Goal: Information Seeking & Learning: Learn about a topic

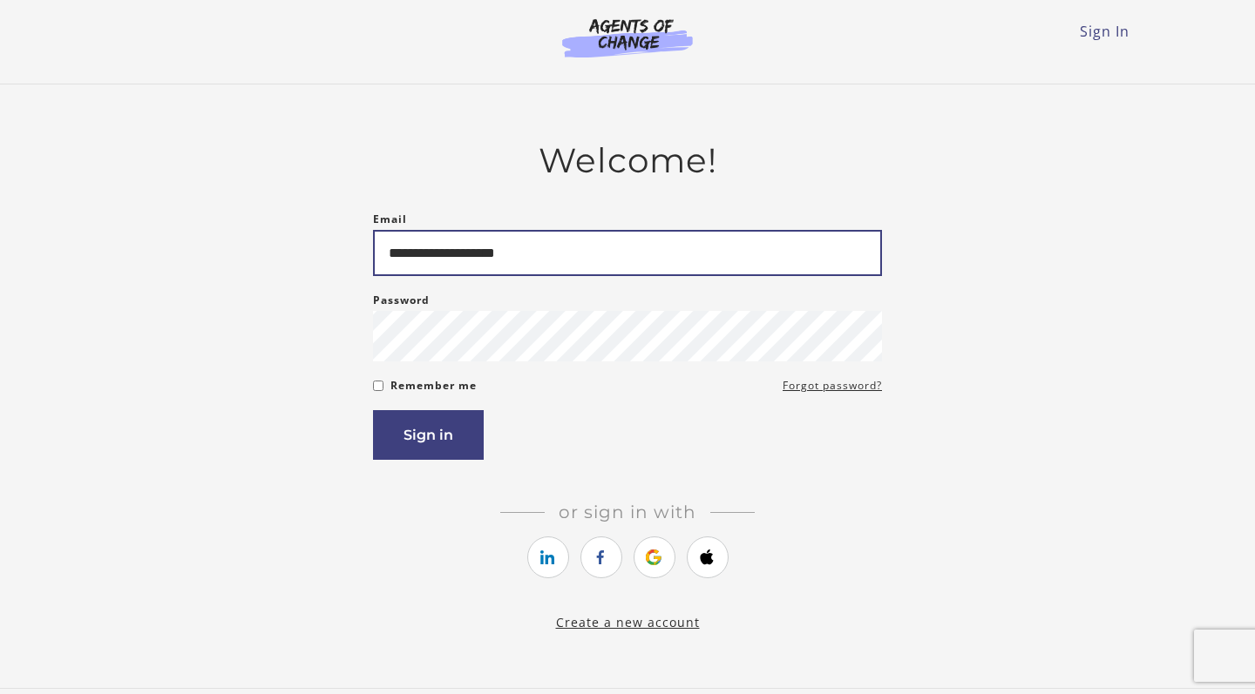
type input "**********"
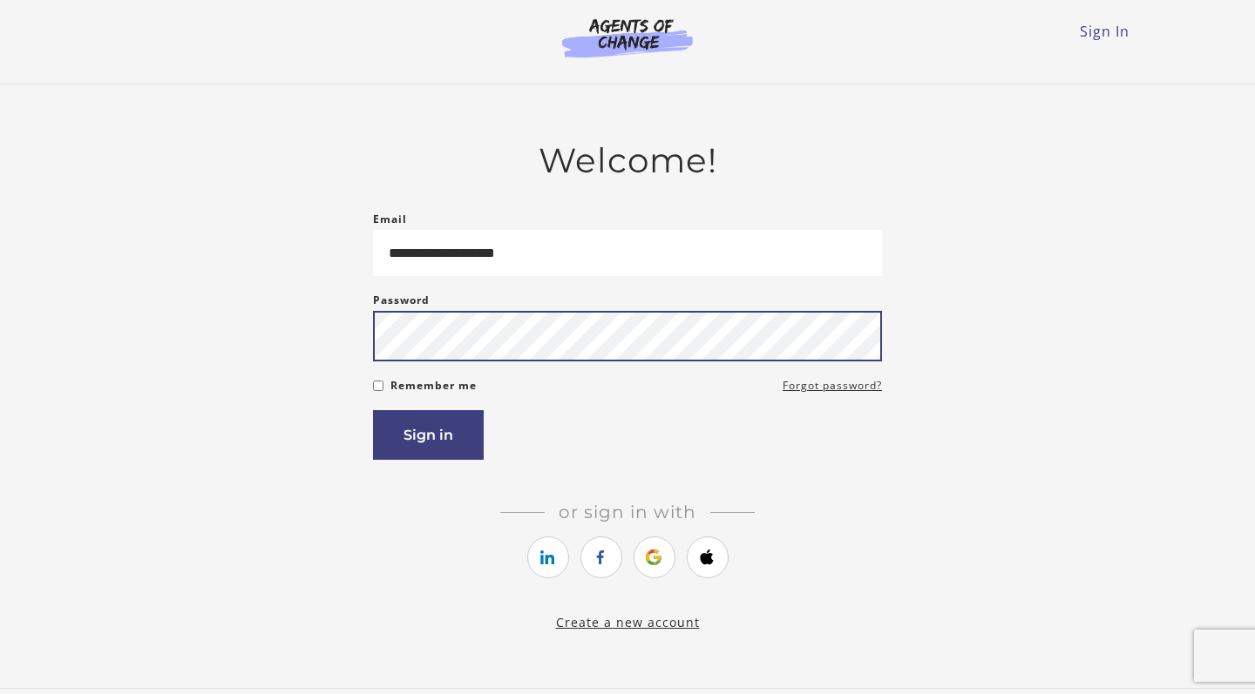
click at [428, 438] on button "Sign in" at bounding box center [428, 435] width 111 height 50
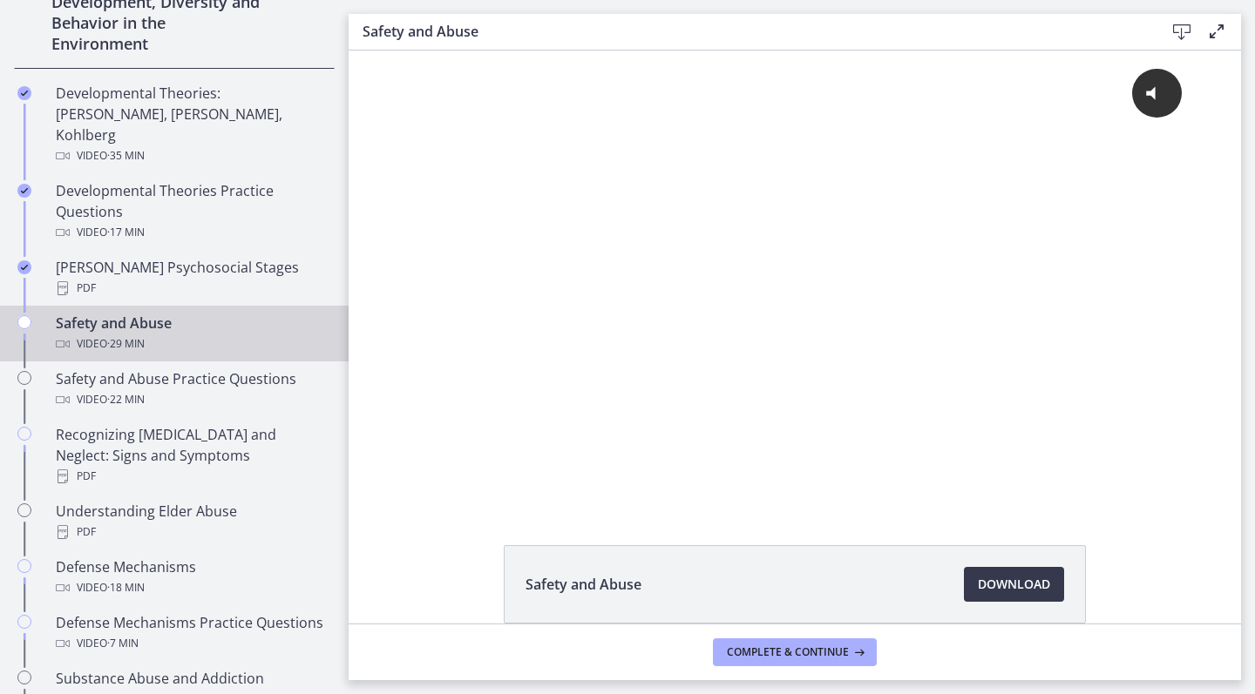
scroll to position [545, 0]
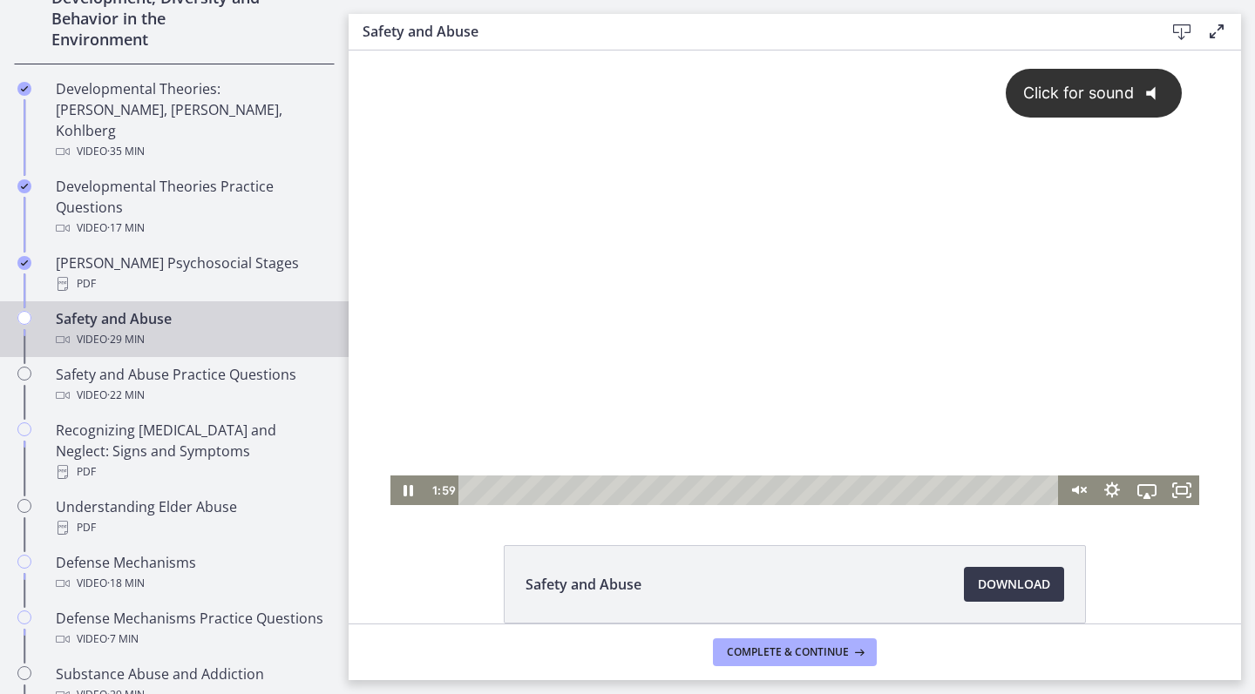
click at [735, 210] on div "Click for sound @keyframes VOLUME_SMALL_WAVE_FLASH { 0% { opacity: 0; } 33% { o…" at bounding box center [794, 263] width 809 height 425
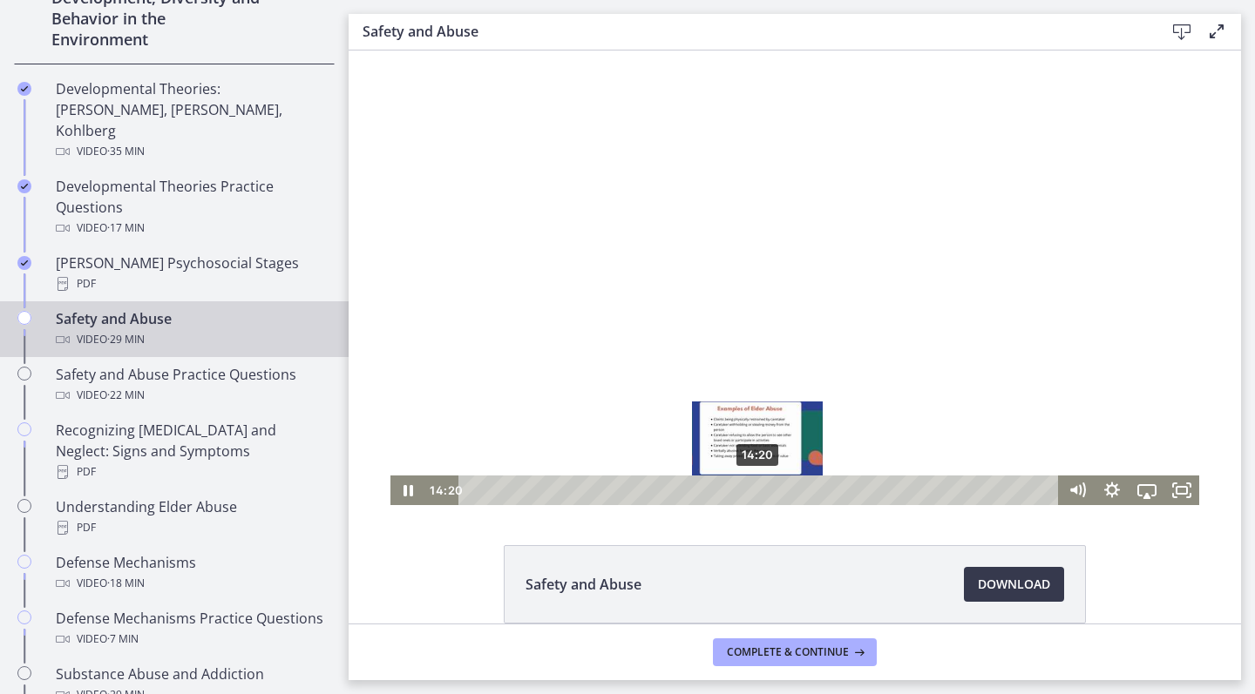
click at [758, 493] on div "14:20" at bounding box center [760, 491] width 579 height 30
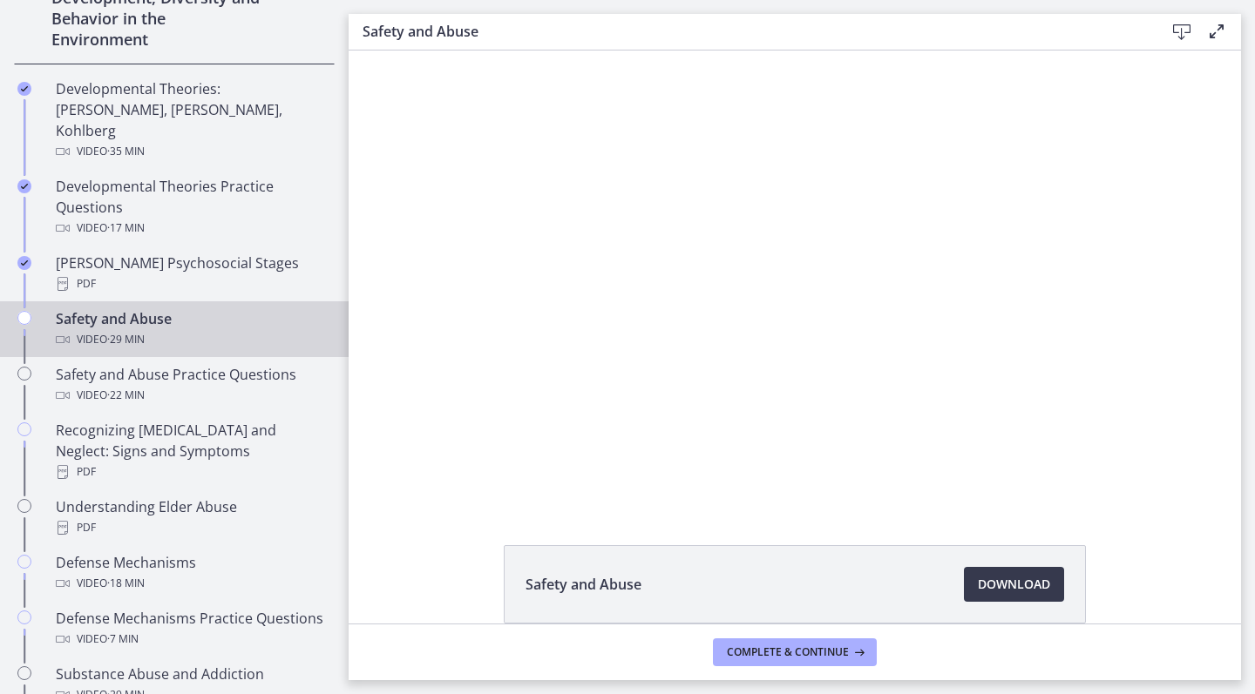
click at [1193, 541] on div "Safety and Abuse Download Opens in a new window" at bounding box center [795, 337] width 892 height 573
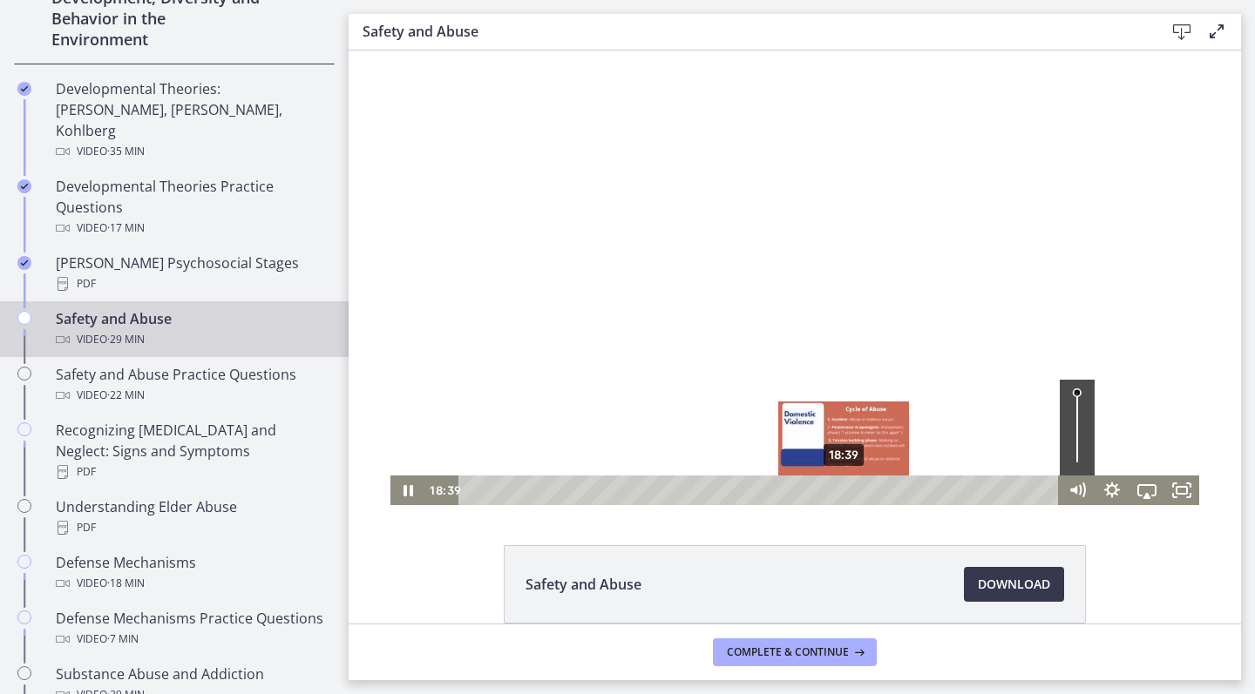
click at [844, 492] on div "Playbar" at bounding box center [843, 490] width 10 height 10
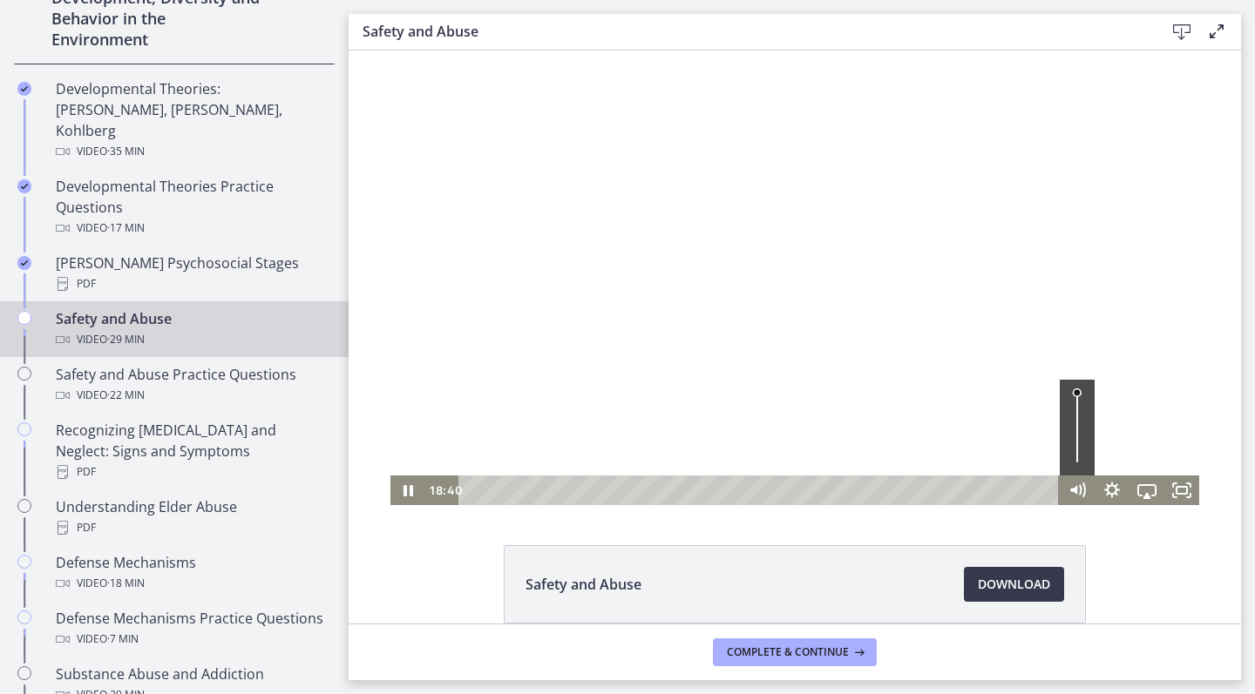
click at [822, 396] on div at bounding box center [794, 278] width 809 height 455
click at [390, 51] on button "Play Video: ctrt98fh120s72qirkmg.mp4" at bounding box center [390, 51] width 1 height 1
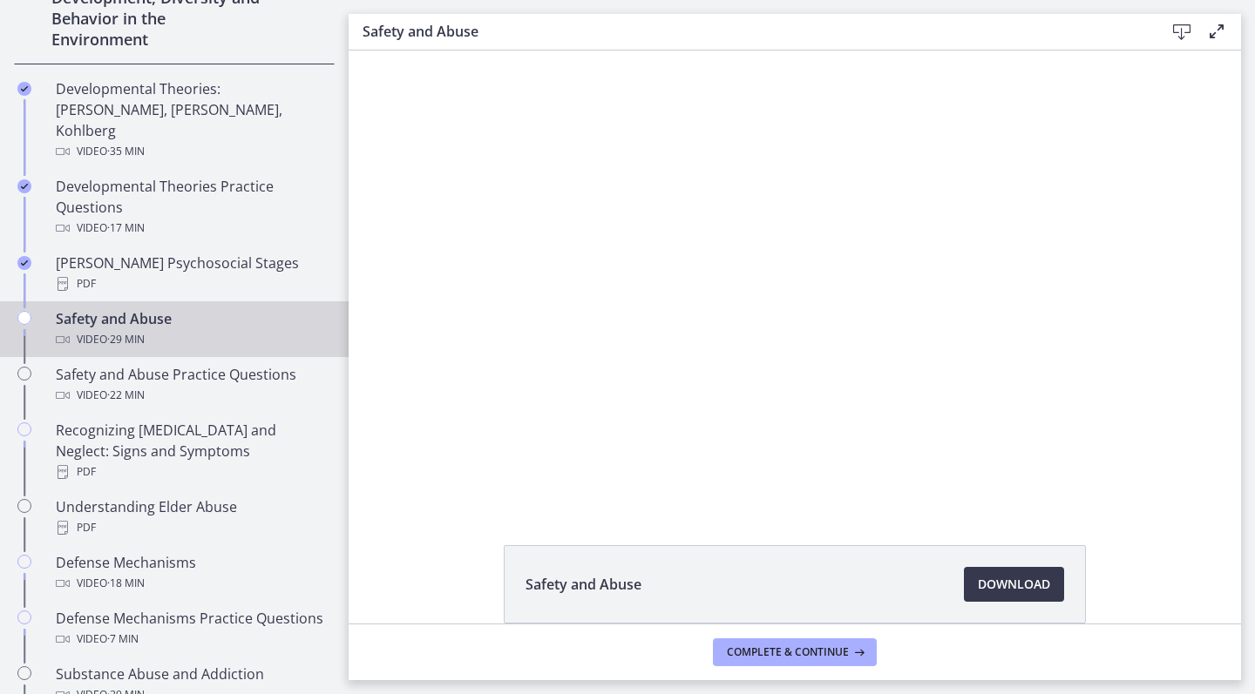
click at [390, 51] on button "Pause: ctrt98fh120s72qirkmg.mp4" at bounding box center [390, 51] width 1 height 1
click at [390, 51] on button "Play Video: ctrt98fh120s72qirkmg.mp4" at bounding box center [390, 51] width 1 height 1
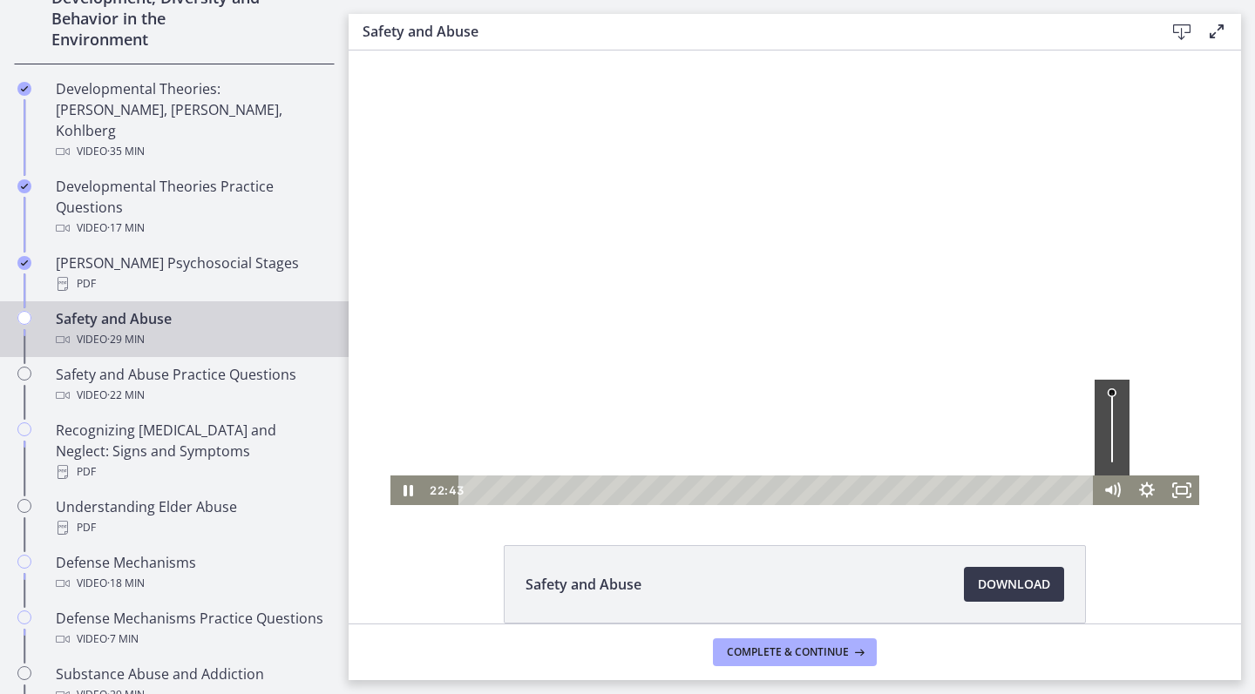
click at [887, 231] on div at bounding box center [794, 278] width 809 height 455
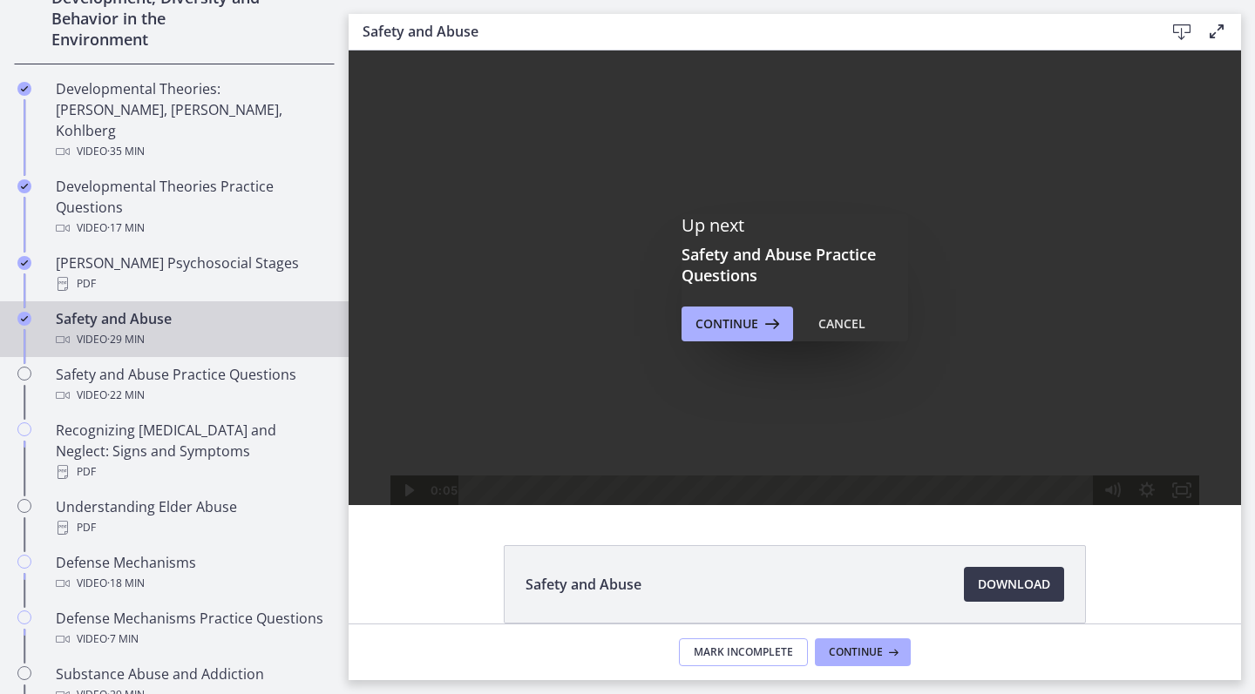
click at [779, 649] on span "Mark Incomplete" at bounding box center [743, 653] width 99 height 14
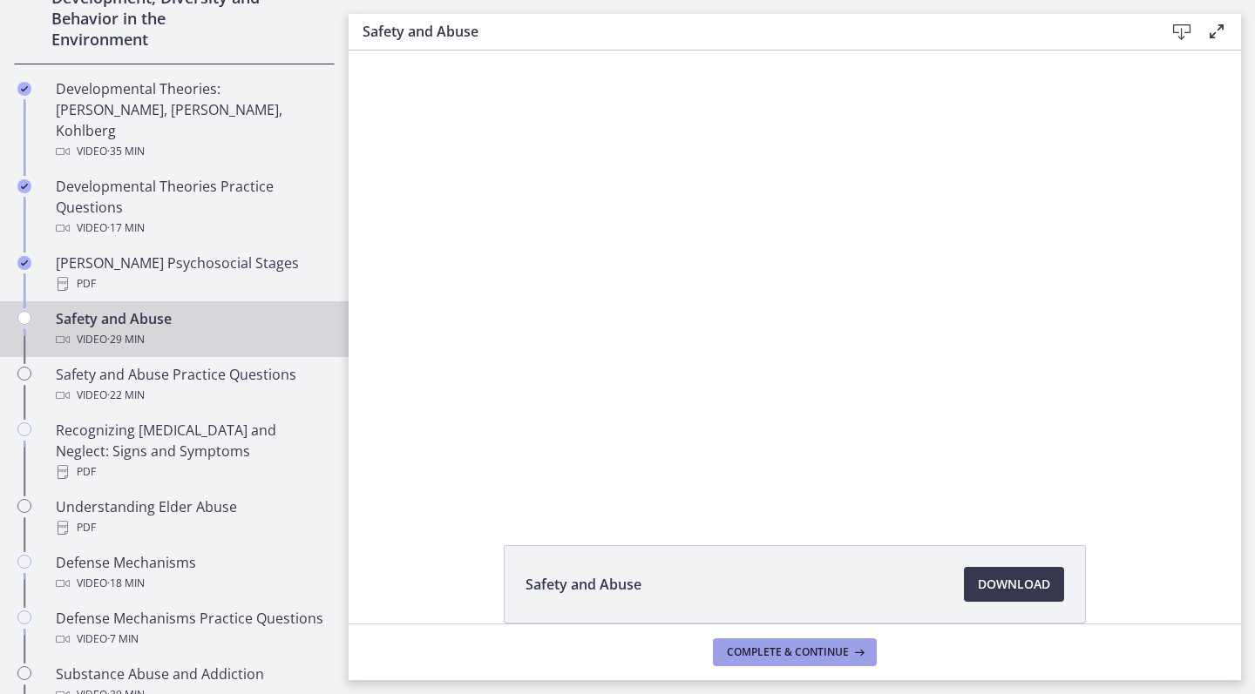
click at [805, 653] on span "Complete & continue" at bounding box center [788, 653] width 122 height 14
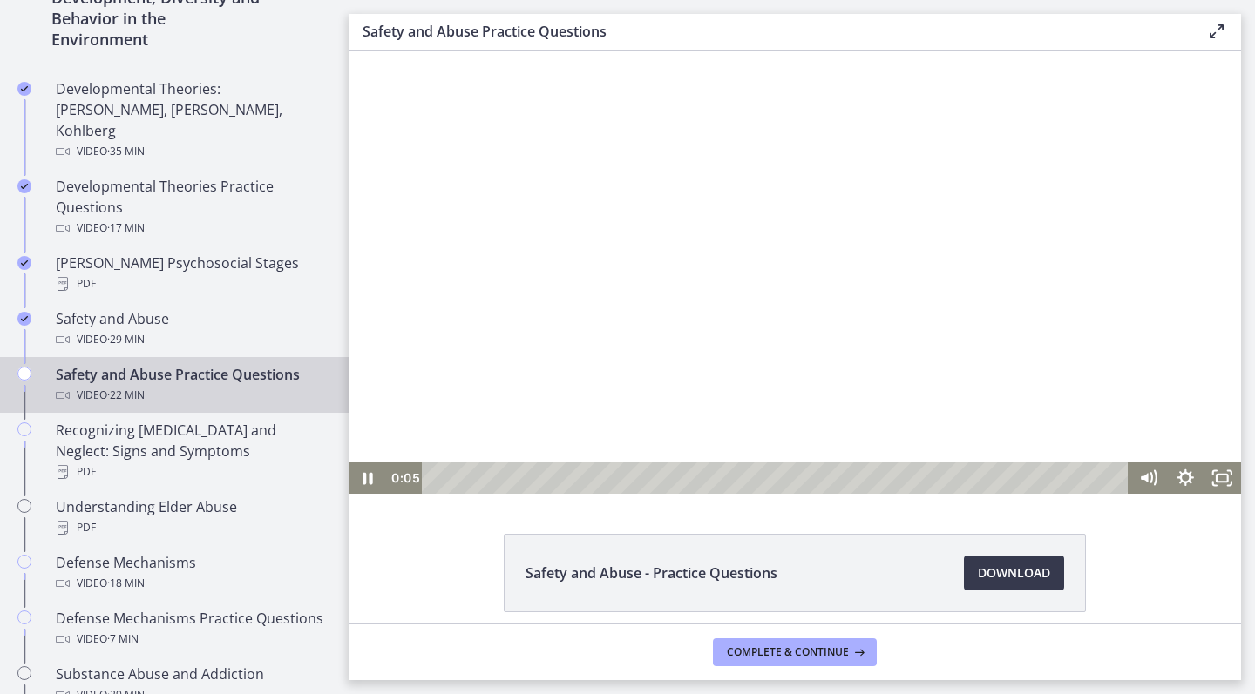
click at [876, 368] on div at bounding box center [795, 272] width 892 height 443
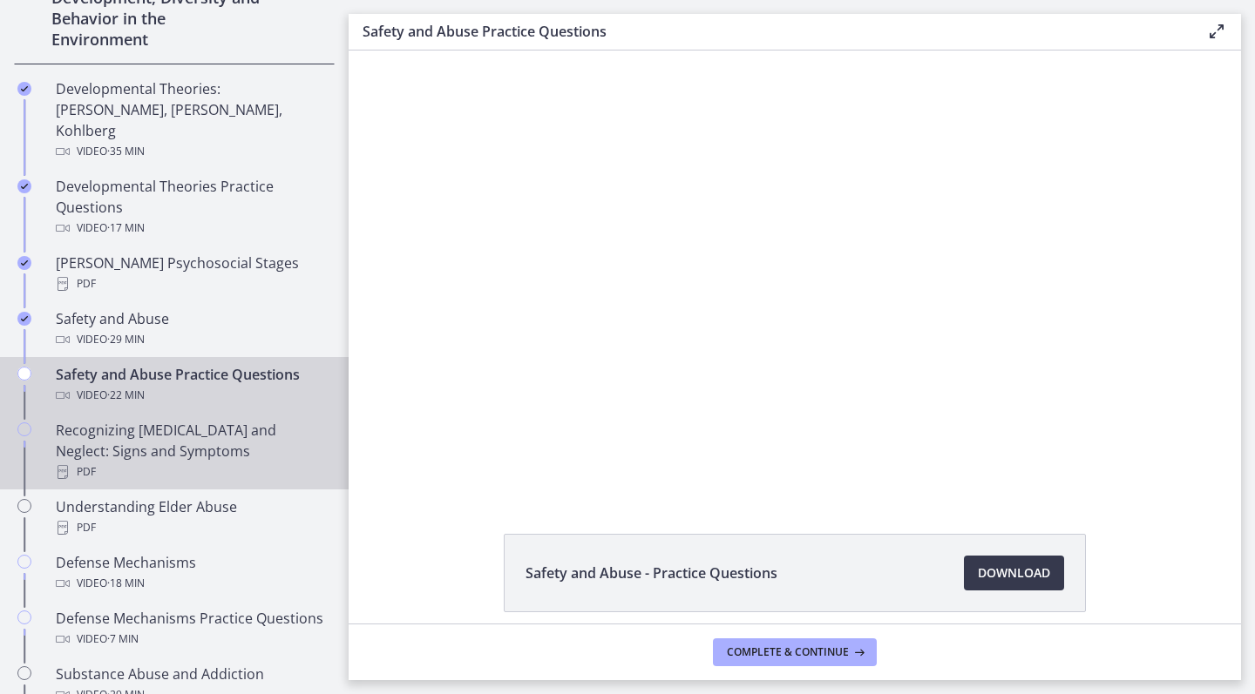
click at [264, 436] on div "Recognizing [MEDICAL_DATA] and Neglect: Signs and Symptoms PDF" at bounding box center [192, 451] width 272 height 63
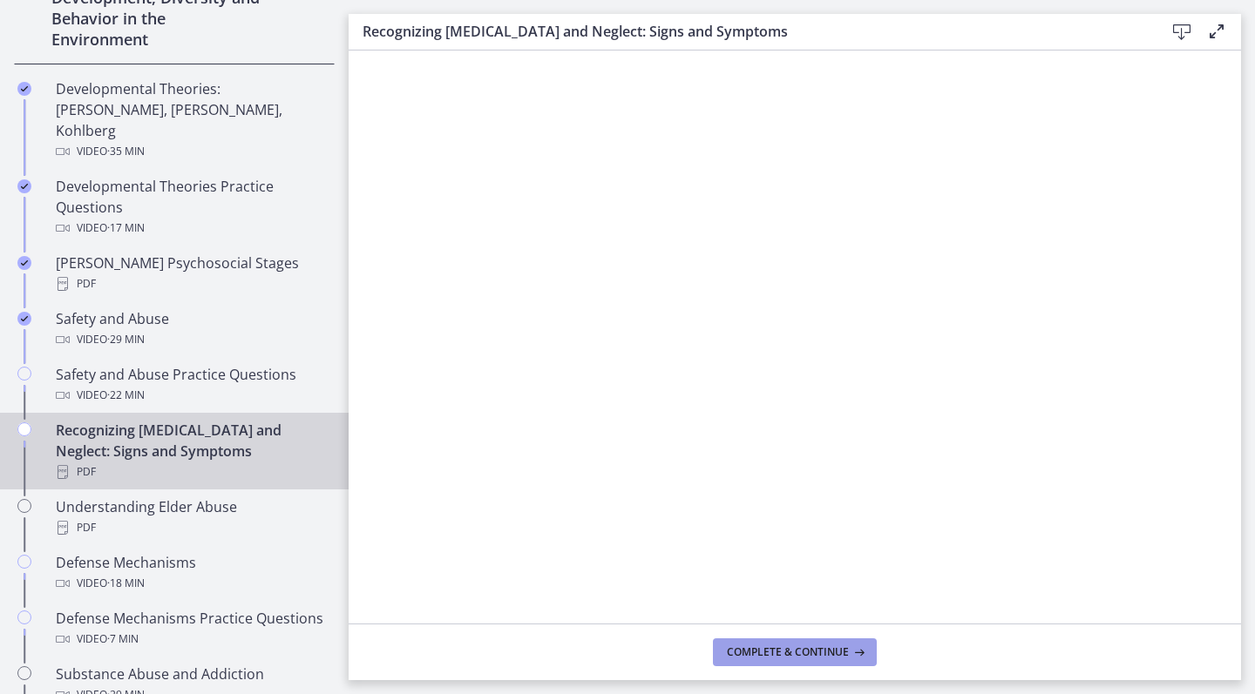
click at [766, 650] on span "Complete & continue" at bounding box center [788, 653] width 122 height 14
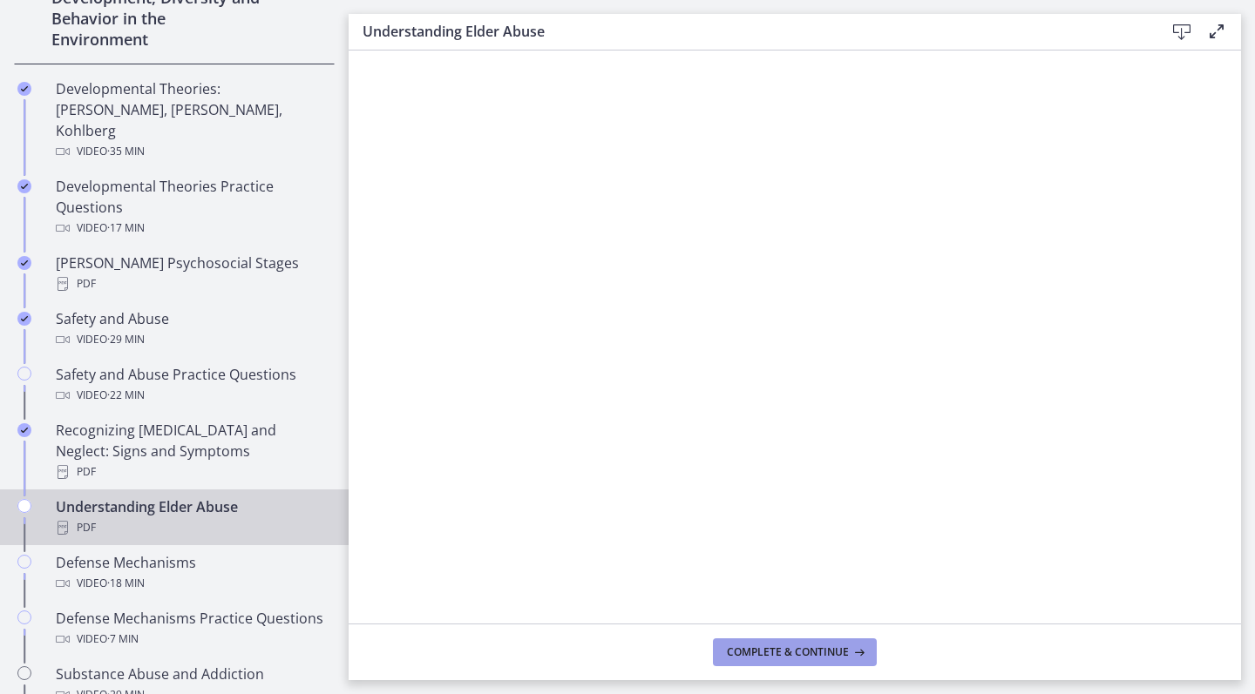
click at [761, 656] on span "Complete & continue" at bounding box center [788, 653] width 122 height 14
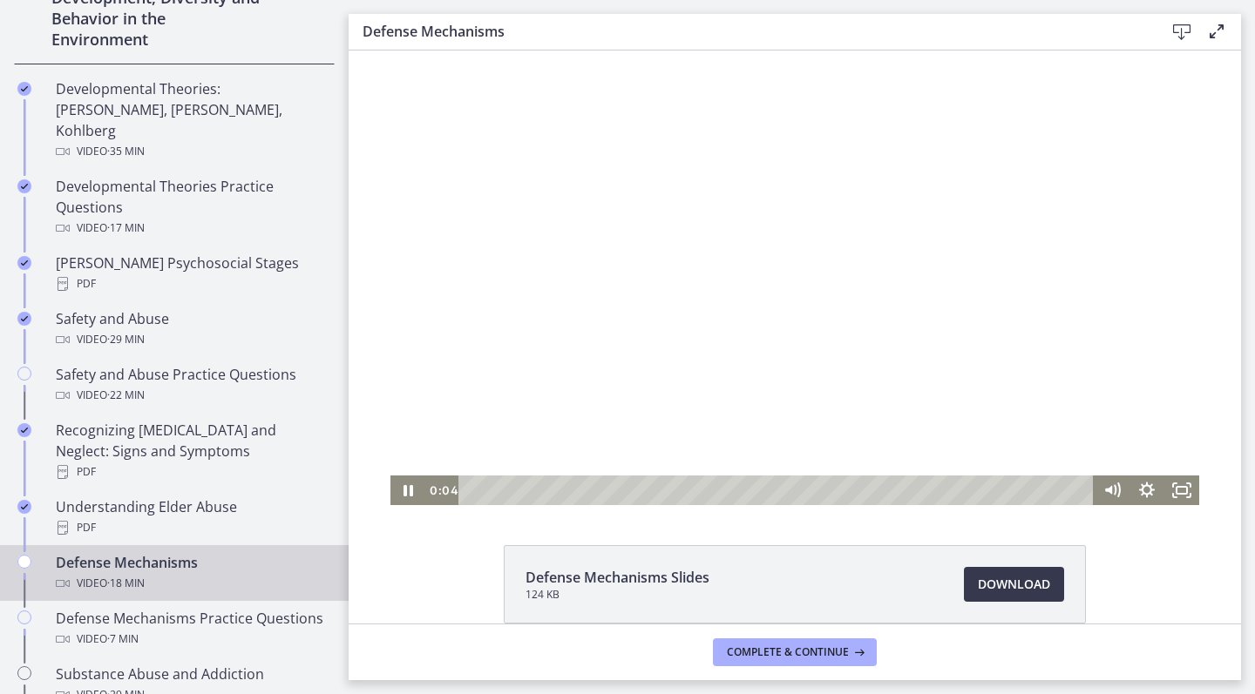
click at [650, 311] on div at bounding box center [794, 278] width 809 height 455
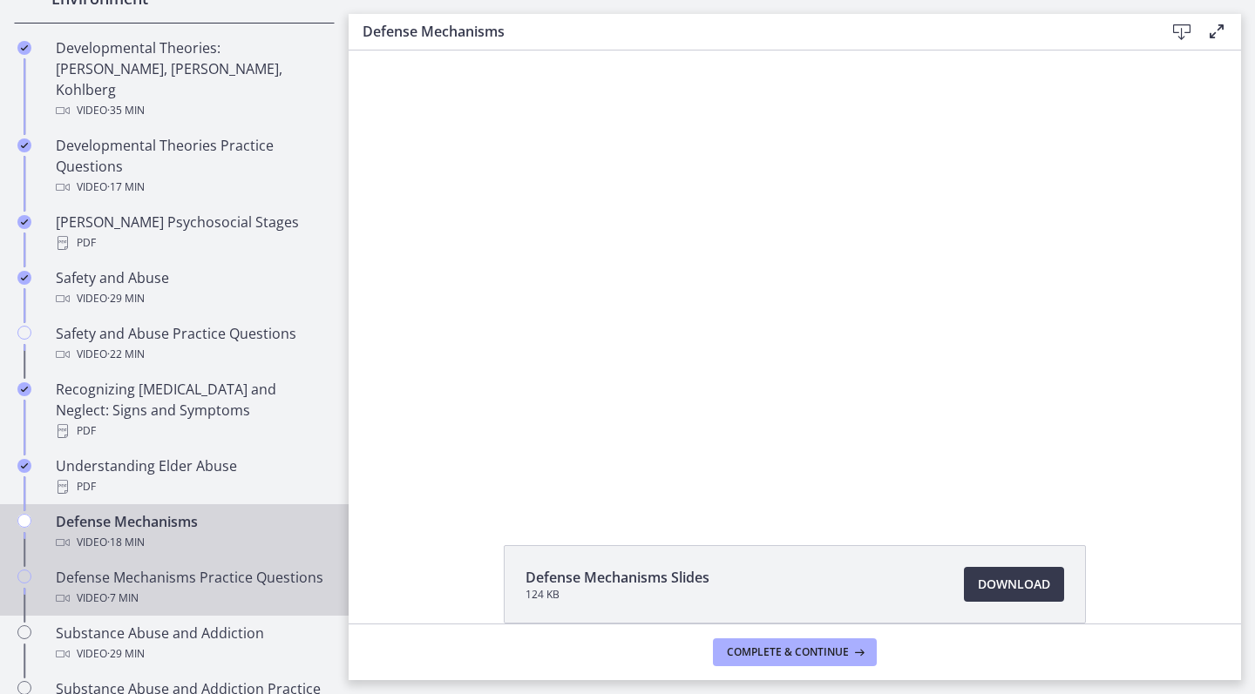
scroll to position [584, 0]
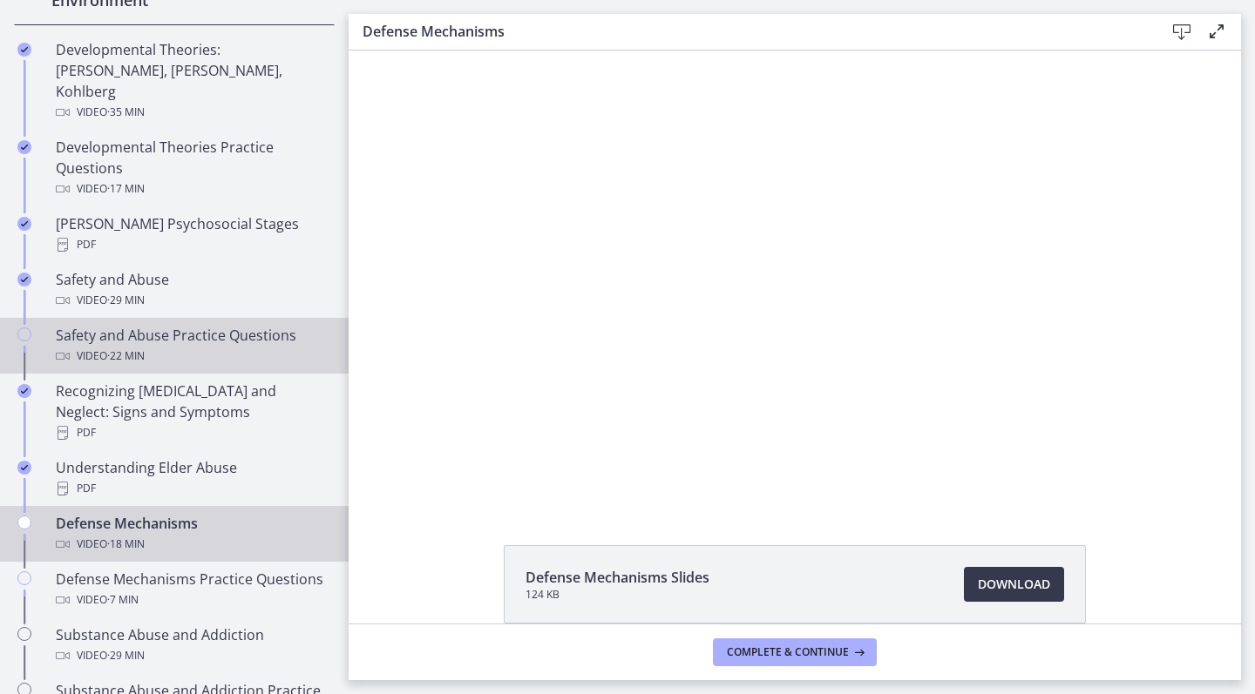
click at [143, 346] on span "· 22 min" at bounding box center [125, 356] width 37 height 21
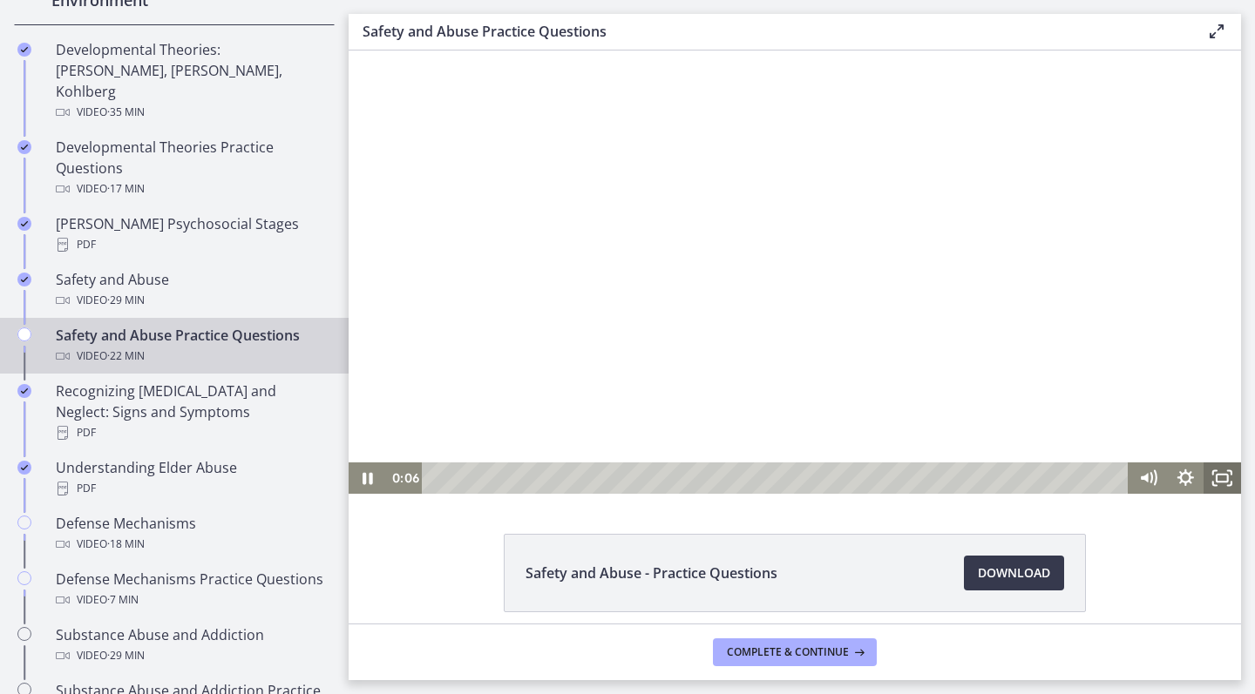
click at [1209, 484] on icon "Fullscreen" at bounding box center [1221, 478] width 37 height 31
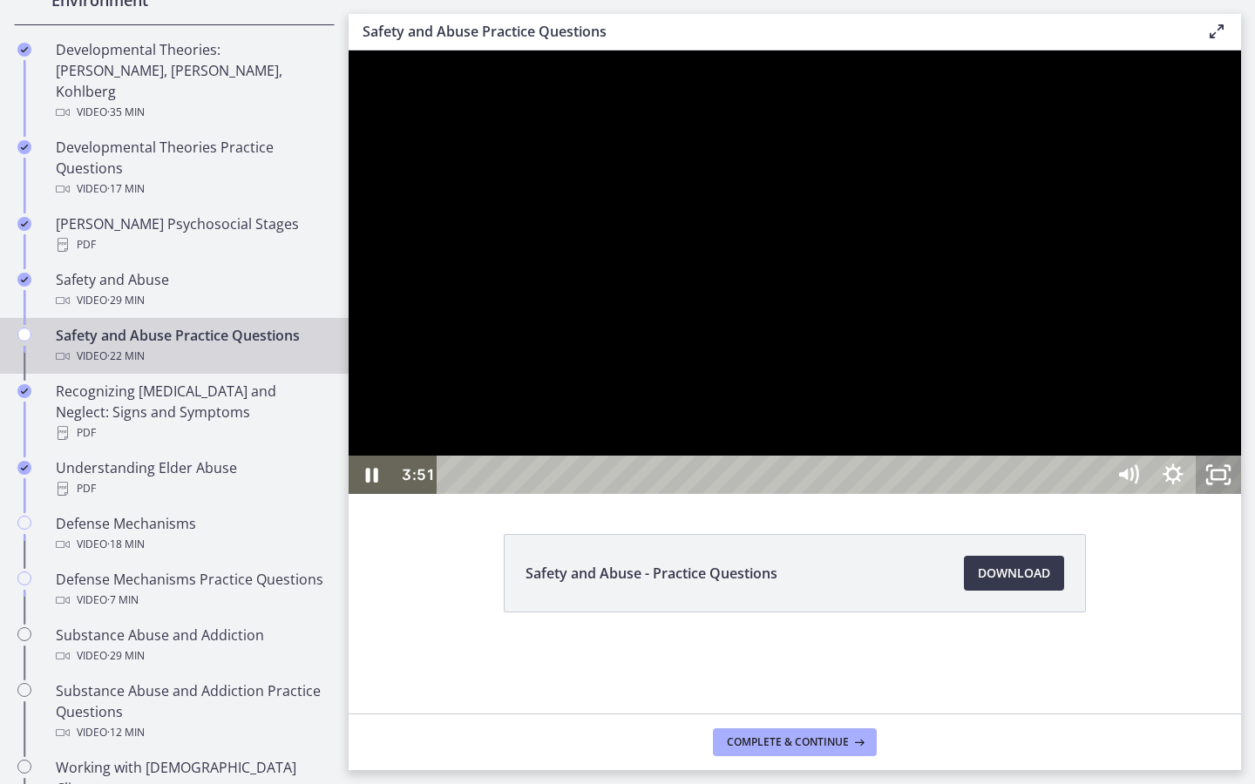
click at [1241, 494] on icon "Unfullscreen" at bounding box center [1217, 475] width 45 height 38
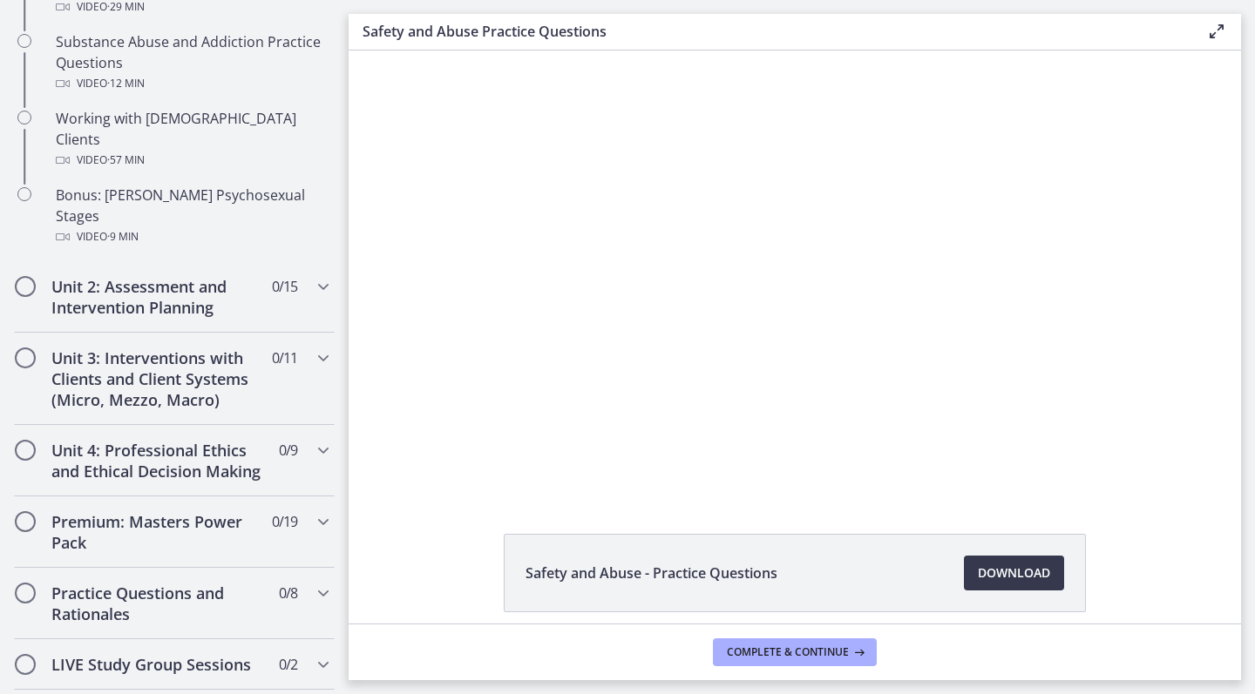
scroll to position [1235, 0]
click at [259, 274] on h2 "Unit 2: Assessment and Intervention Planning" at bounding box center [157, 295] width 213 height 42
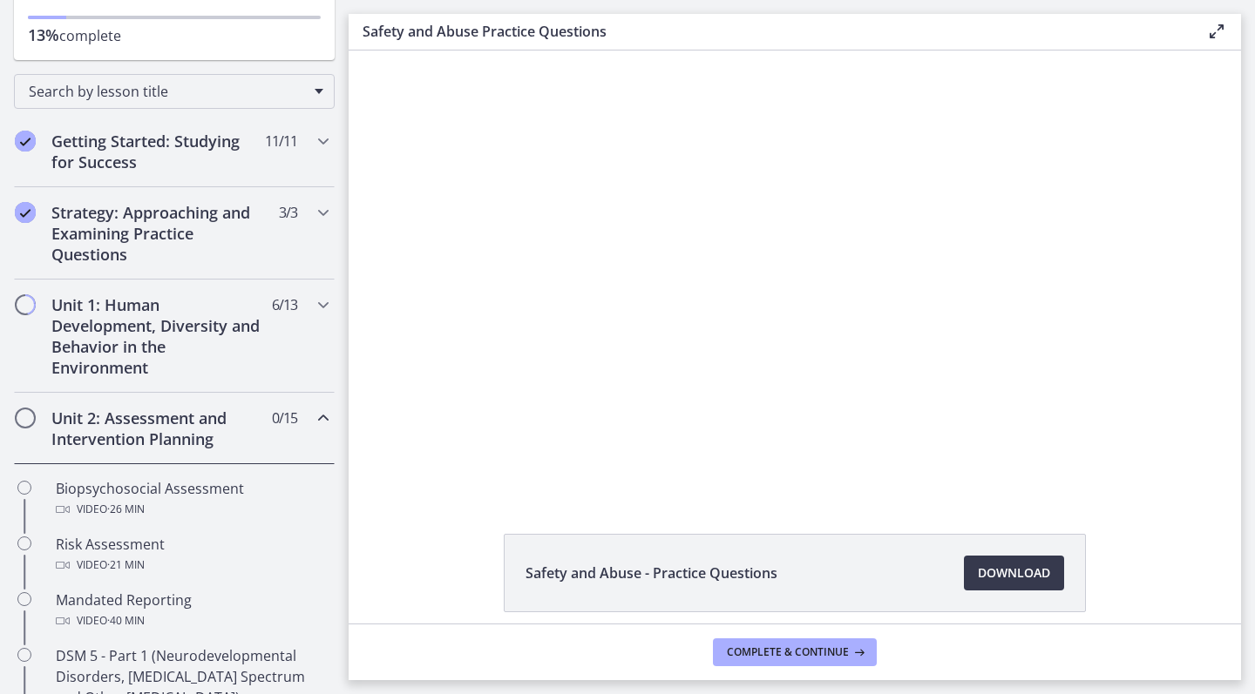
scroll to position [207, 0]
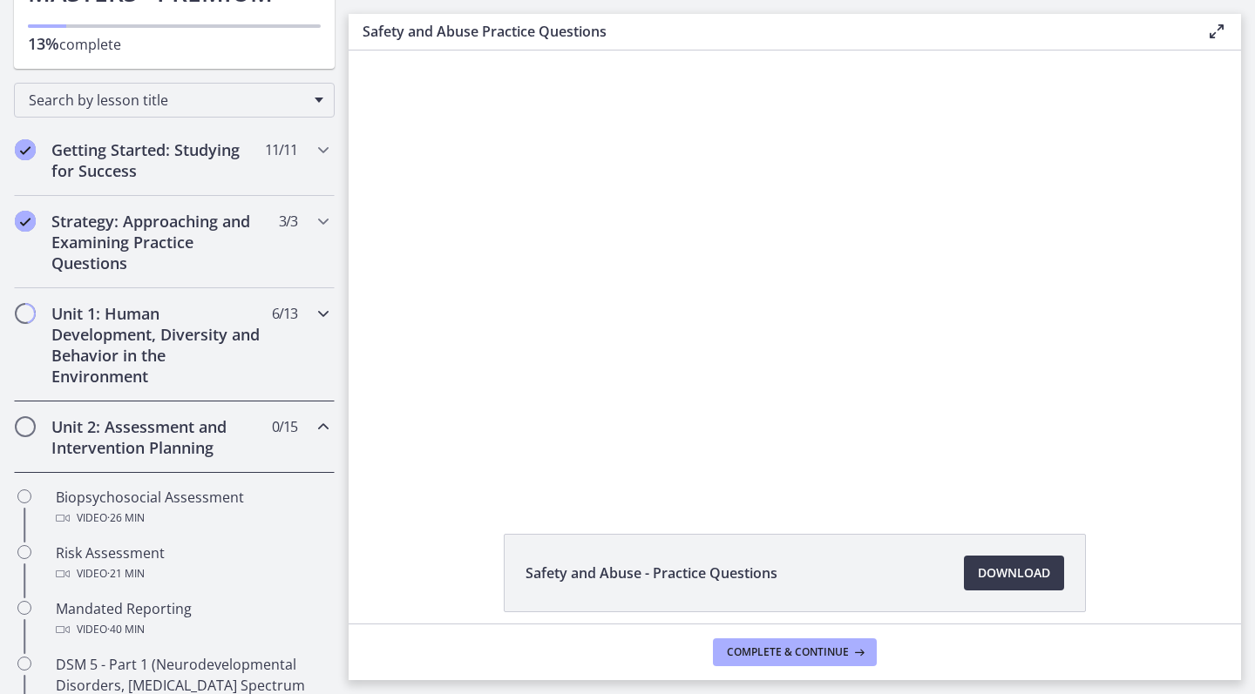
click at [314, 328] on div "Unit 1: Human Development, Diversity and Behavior in the Environment 6 / 13 Com…" at bounding box center [174, 344] width 321 height 113
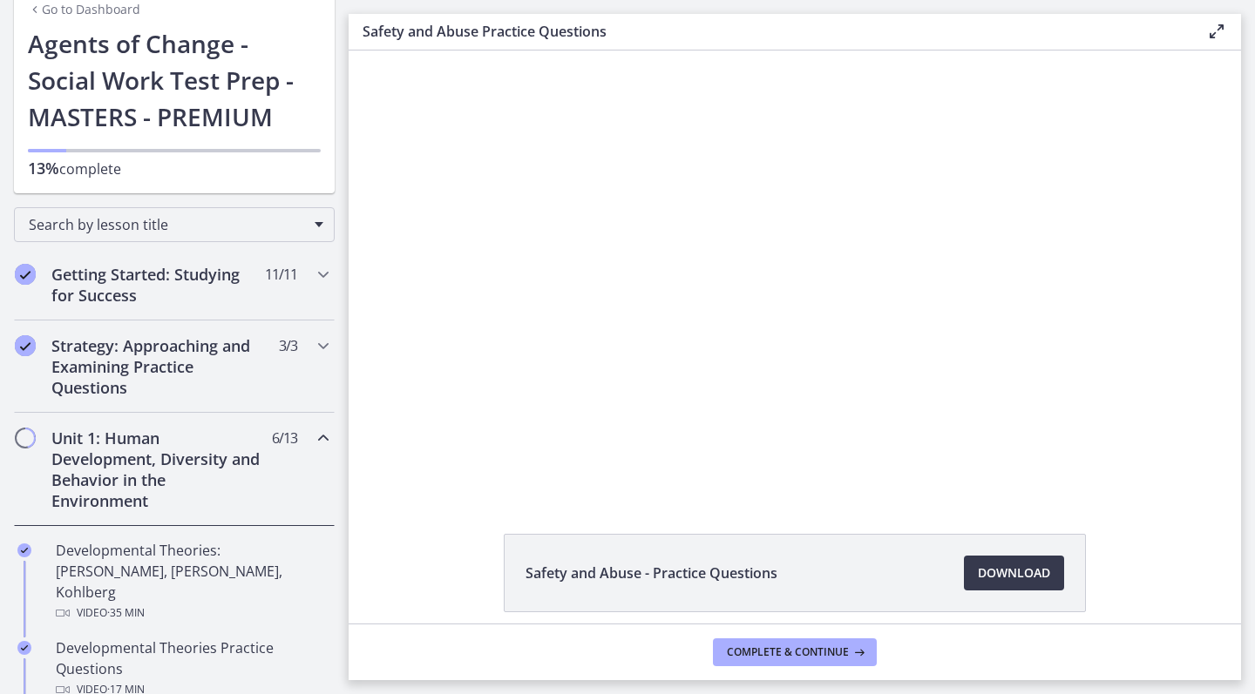
scroll to position [146, 0]
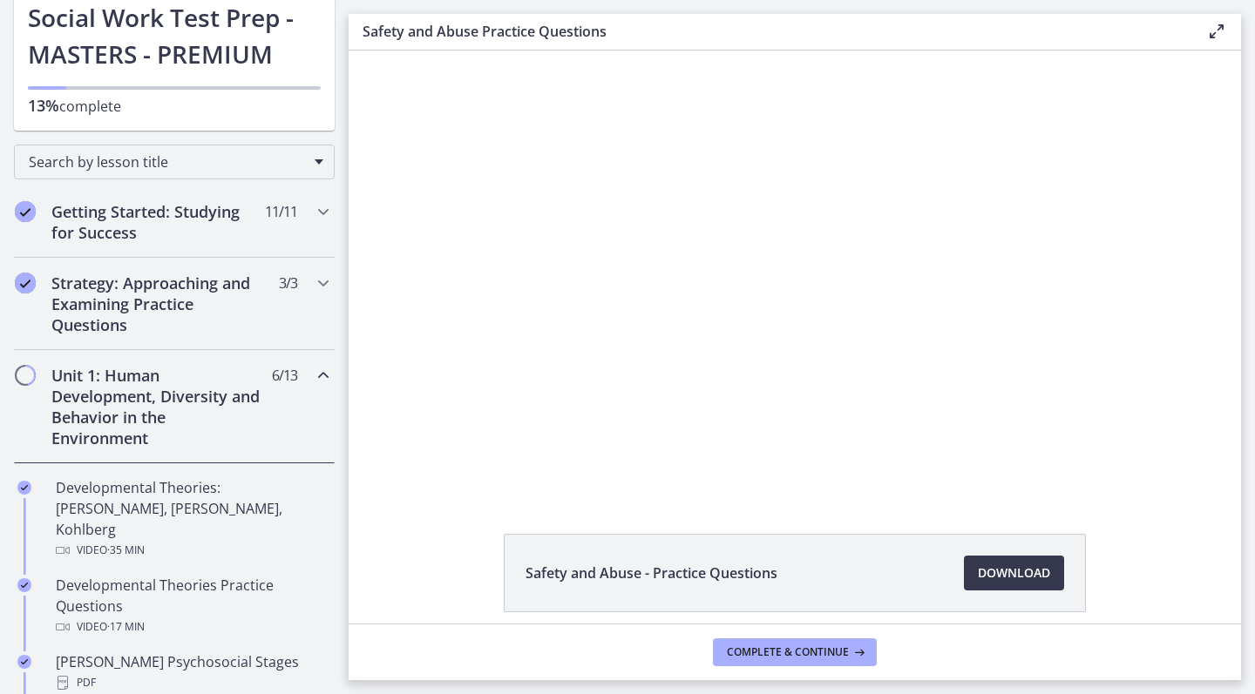
click at [308, 373] on div "Unit 1: Human Development, Diversity and Behavior in the Environment 6 / 13 Com…" at bounding box center [174, 406] width 321 height 113
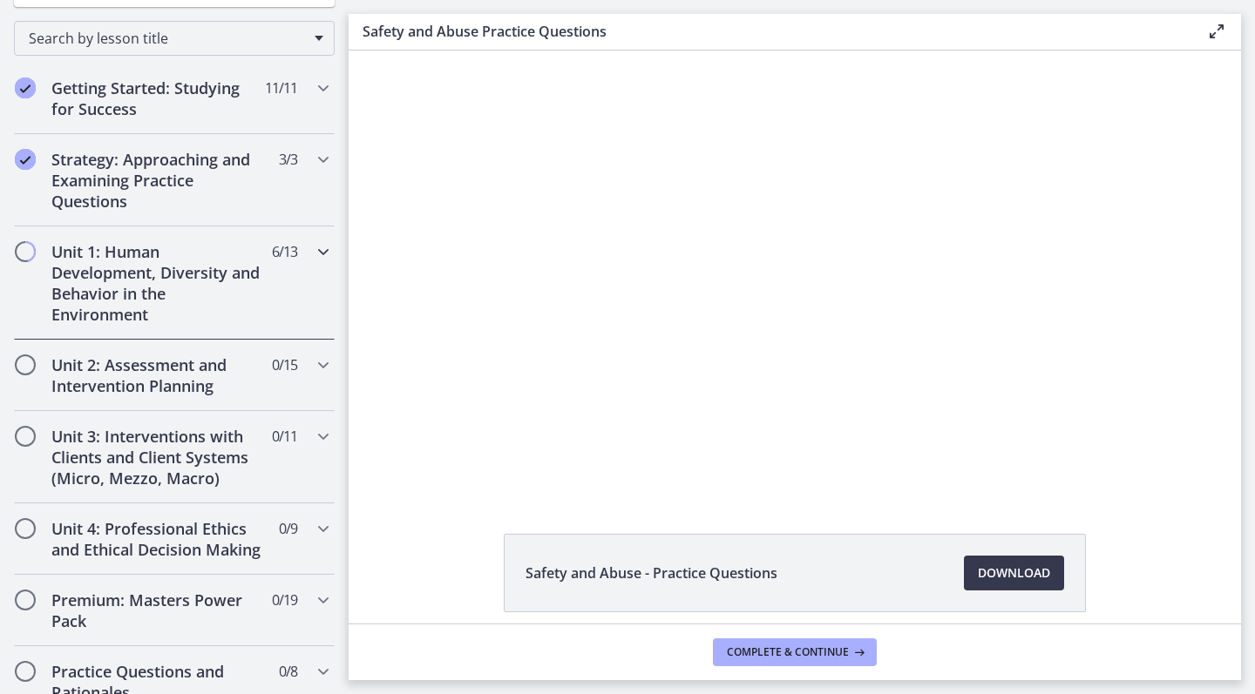
scroll to position [271, 0]
click at [246, 383] on h2 "Unit 2: Assessment and Intervention Planning" at bounding box center [157, 374] width 213 height 42
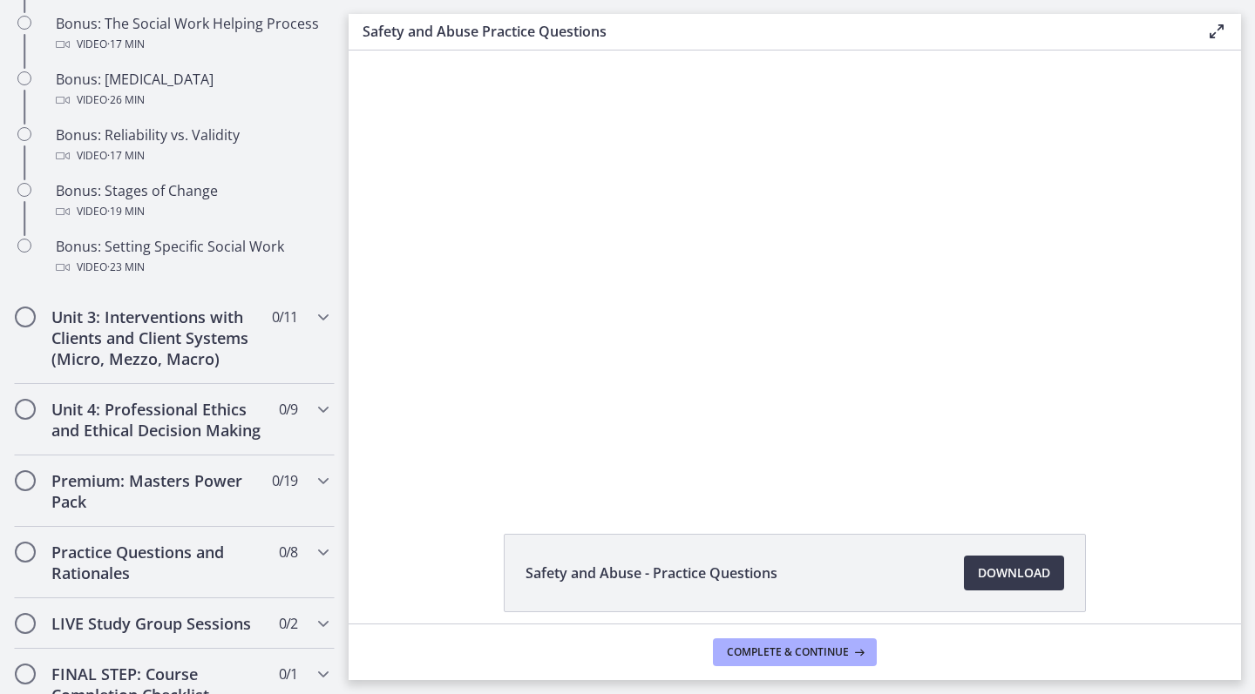
scroll to position [1449, 0]
click at [257, 354] on h2 "Unit 3: Interventions with Clients and Client Systems (Micro, Mezzo, Macro)" at bounding box center [157, 337] width 213 height 63
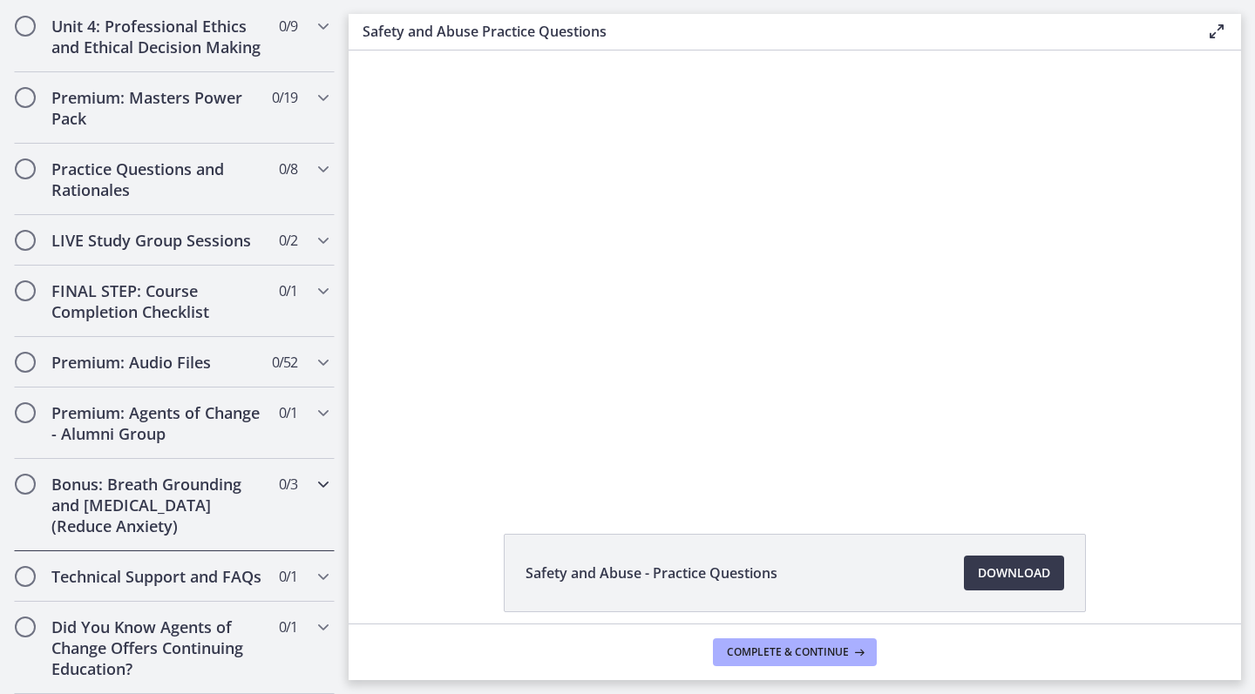
scroll to position [0, 0]
click at [246, 578] on h2 "Technical Support and FAQs" at bounding box center [157, 576] width 213 height 21
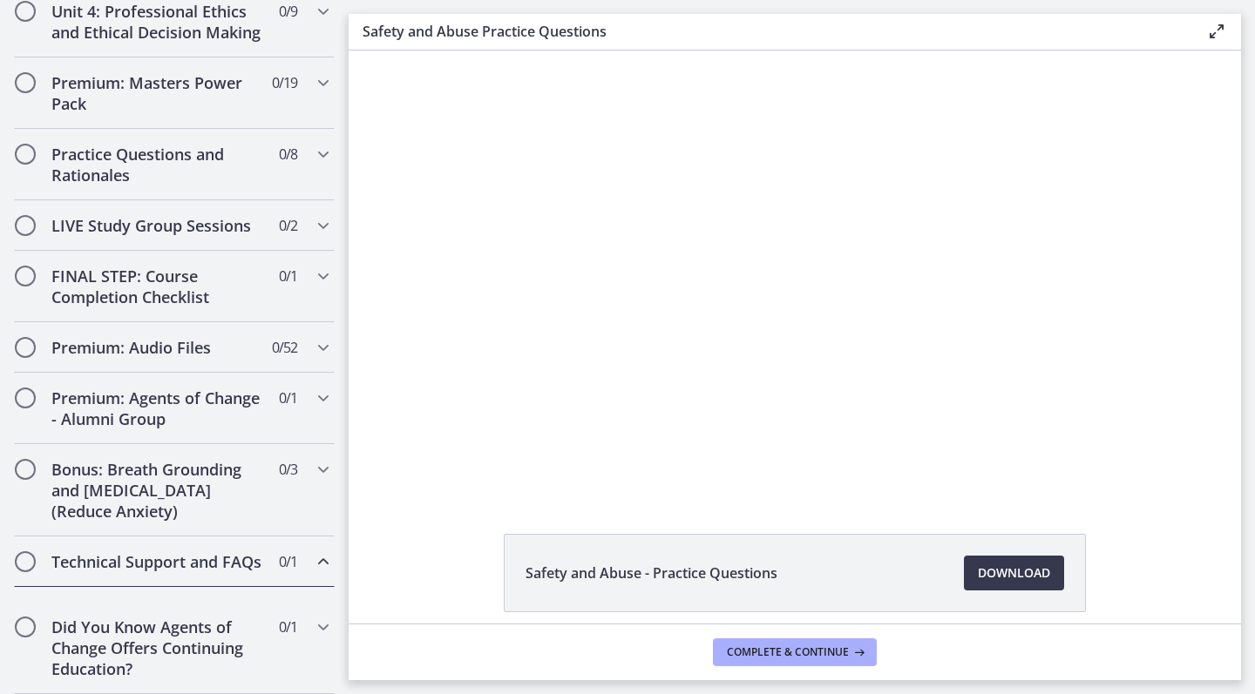
scroll to position [842, 0]
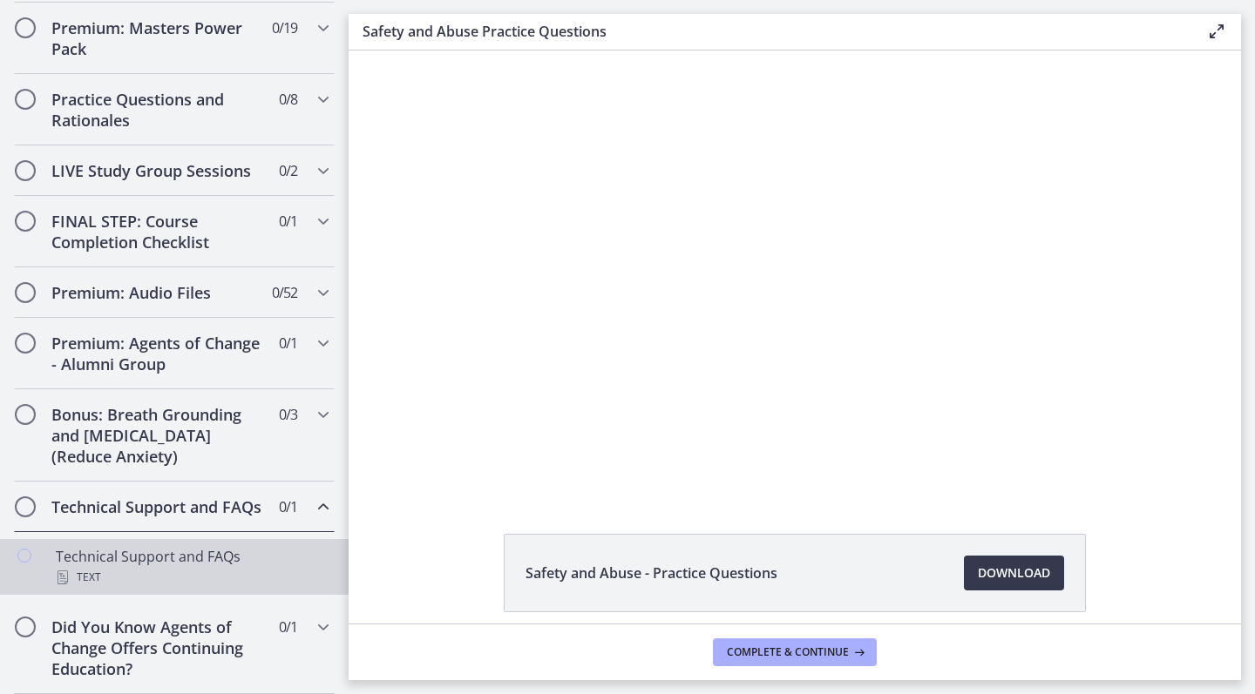
click at [262, 554] on div "Technical Support and FAQs Text" at bounding box center [192, 567] width 272 height 42
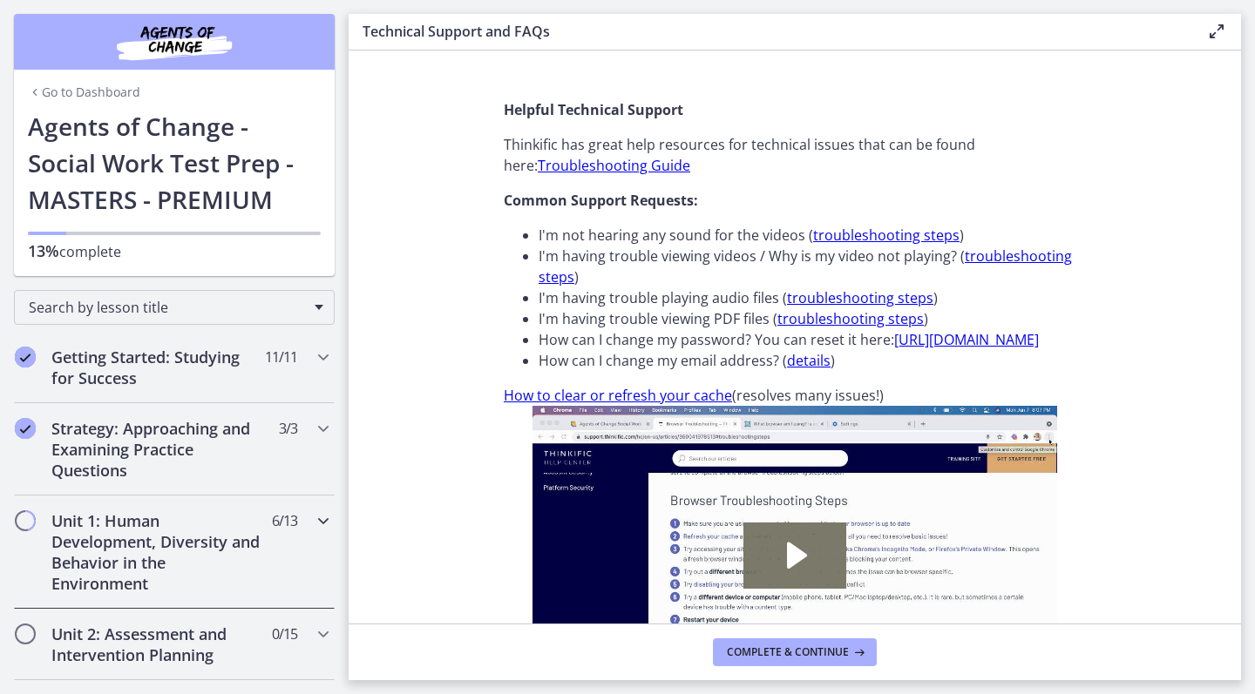
click at [237, 539] on h2 "Unit 1: Human Development, Diversity and Behavior in the Environment" at bounding box center [157, 553] width 213 height 84
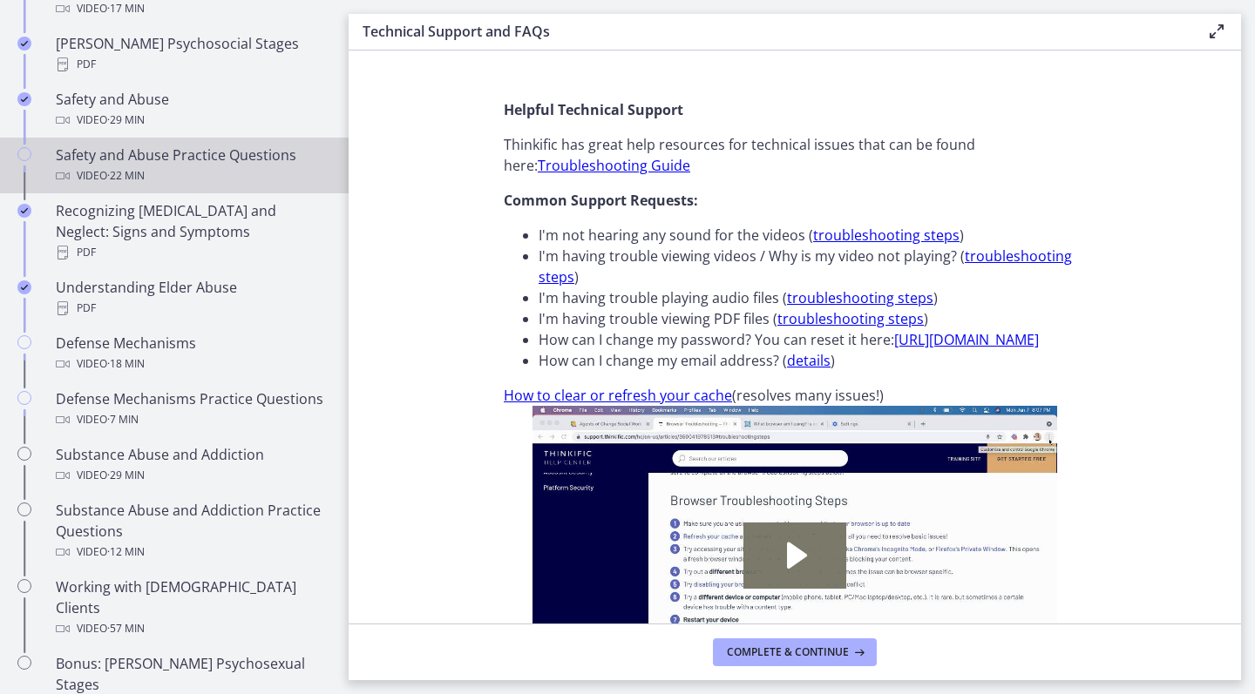
scroll to position [709, 0]
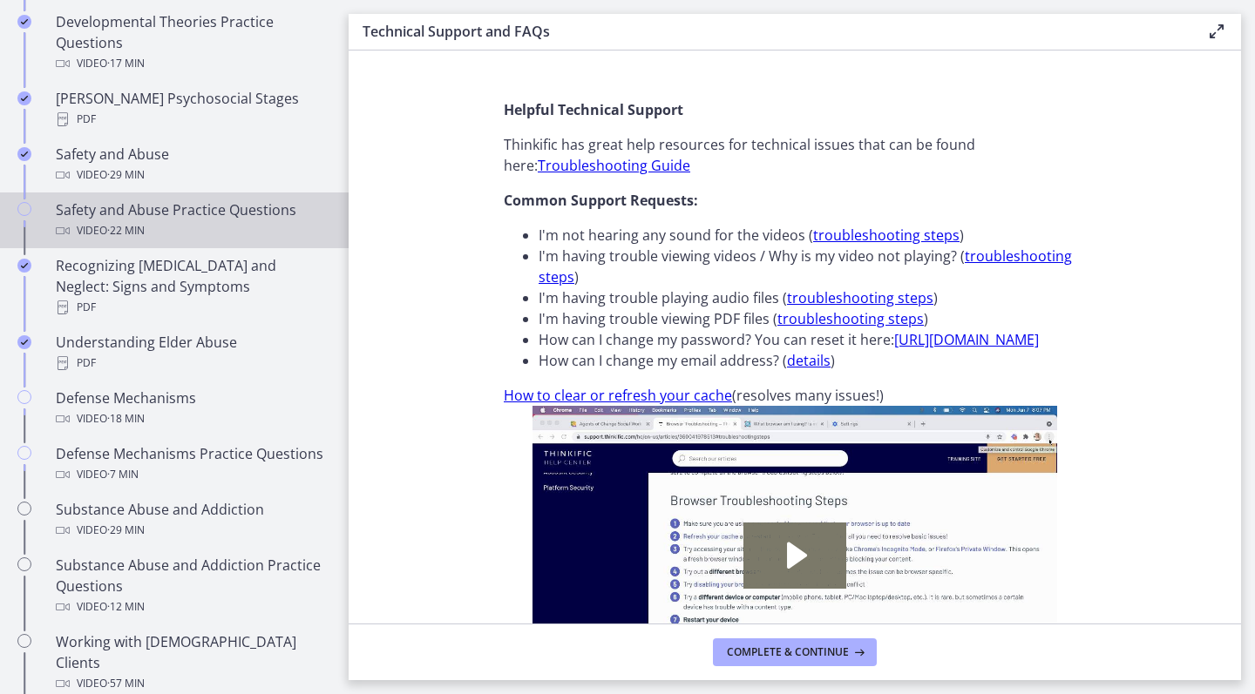
click at [180, 200] on div "Safety and Abuse Practice Questions Video · 22 min" at bounding box center [192, 221] width 272 height 42
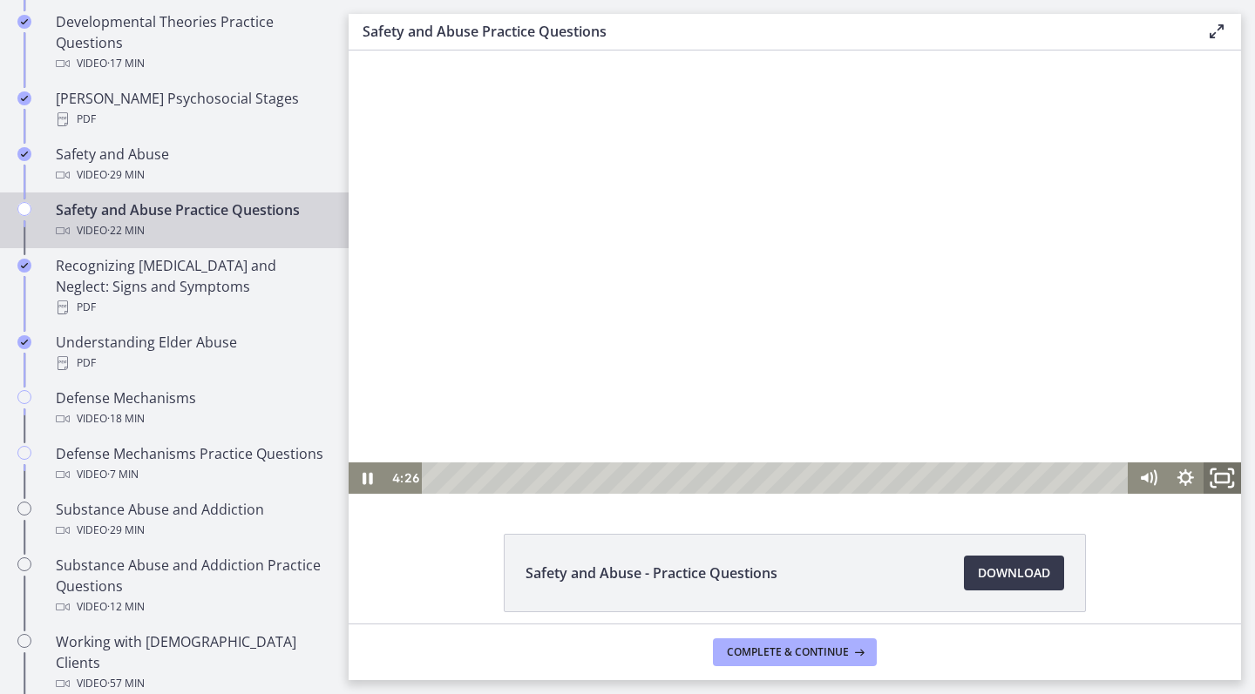
click at [1207, 487] on icon "Fullscreen" at bounding box center [1222, 477] width 44 height 37
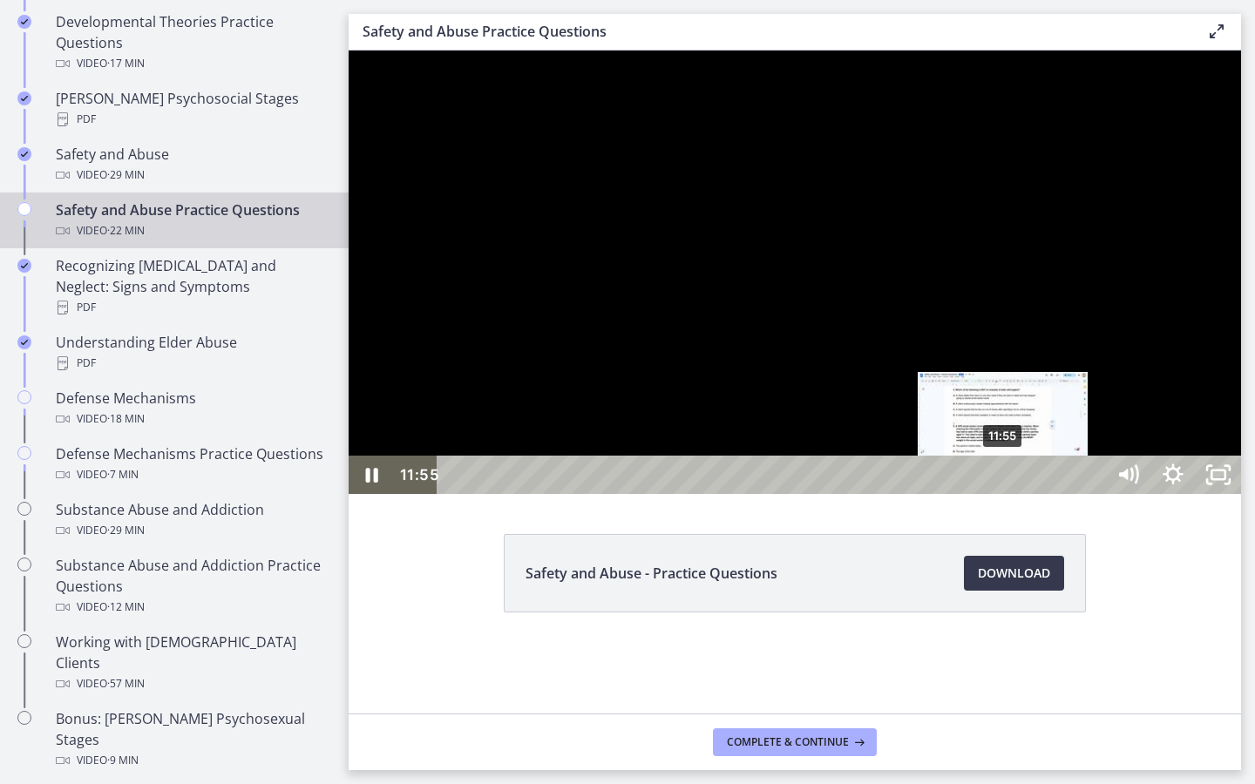
click at [1004, 494] on div "11:55" at bounding box center [774, 475] width 640 height 38
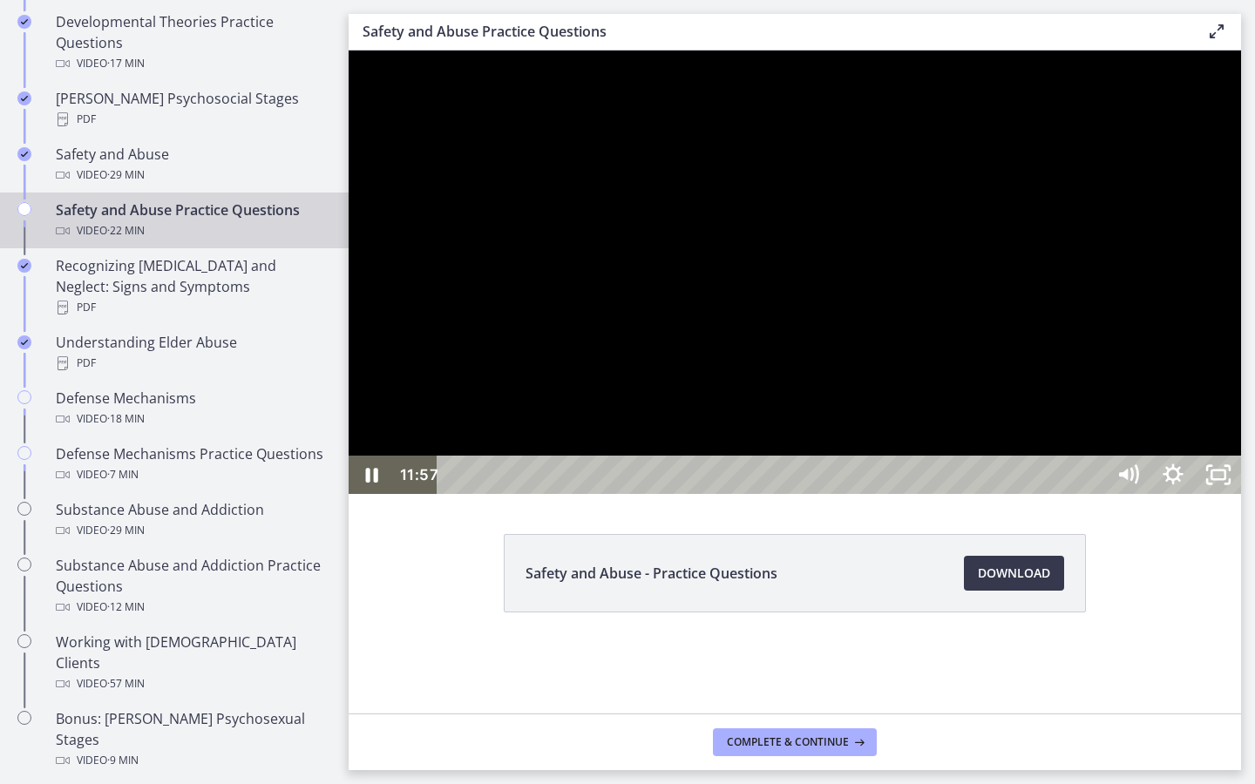
click at [971, 494] on div at bounding box center [795, 272] width 892 height 443
click at [349, 51] on button "Play Video: ctrtam1d06jc72h4rbsg.mp4" at bounding box center [349, 51] width 1 height 1
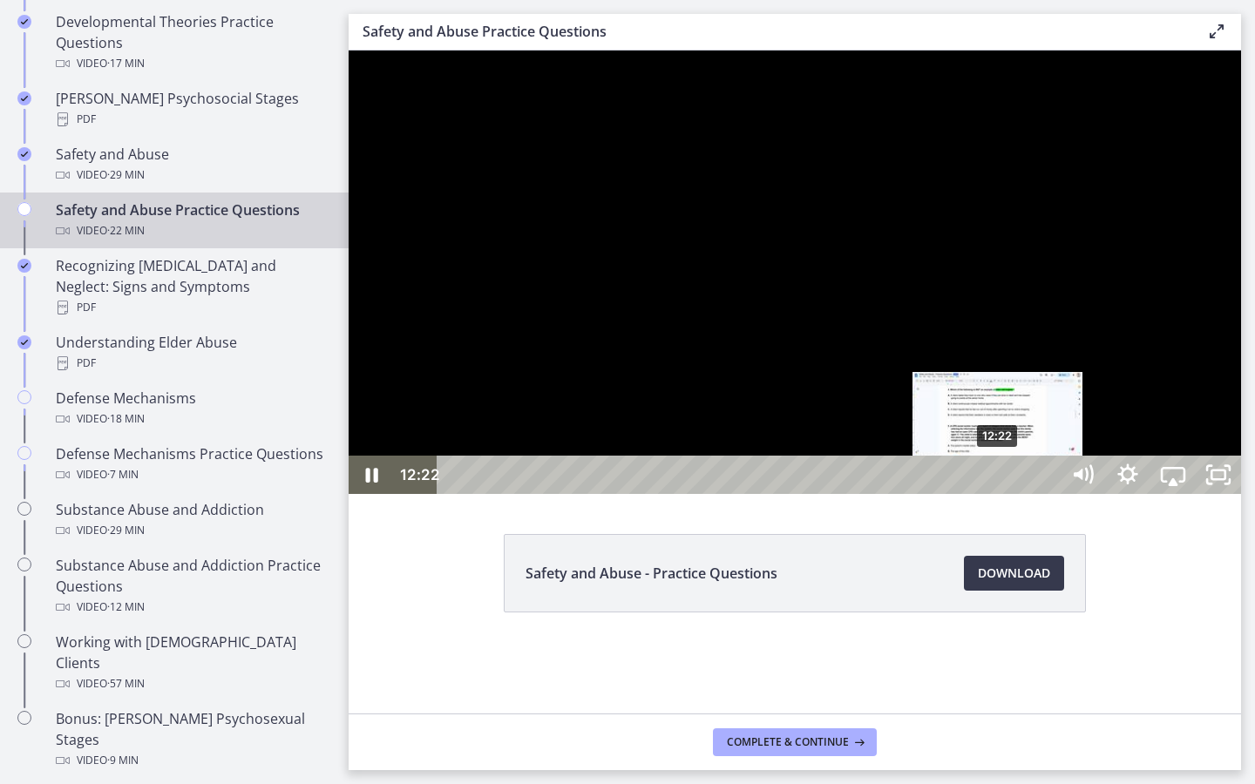
click at [998, 494] on div "12:22" at bounding box center [751, 475] width 594 height 38
click at [1009, 494] on div "12:36" at bounding box center [751, 475] width 594 height 38
click at [1014, 482] on div "Playbar" at bounding box center [1008, 475] width 13 height 13
click at [1022, 494] on div "12:54" at bounding box center [751, 475] width 594 height 38
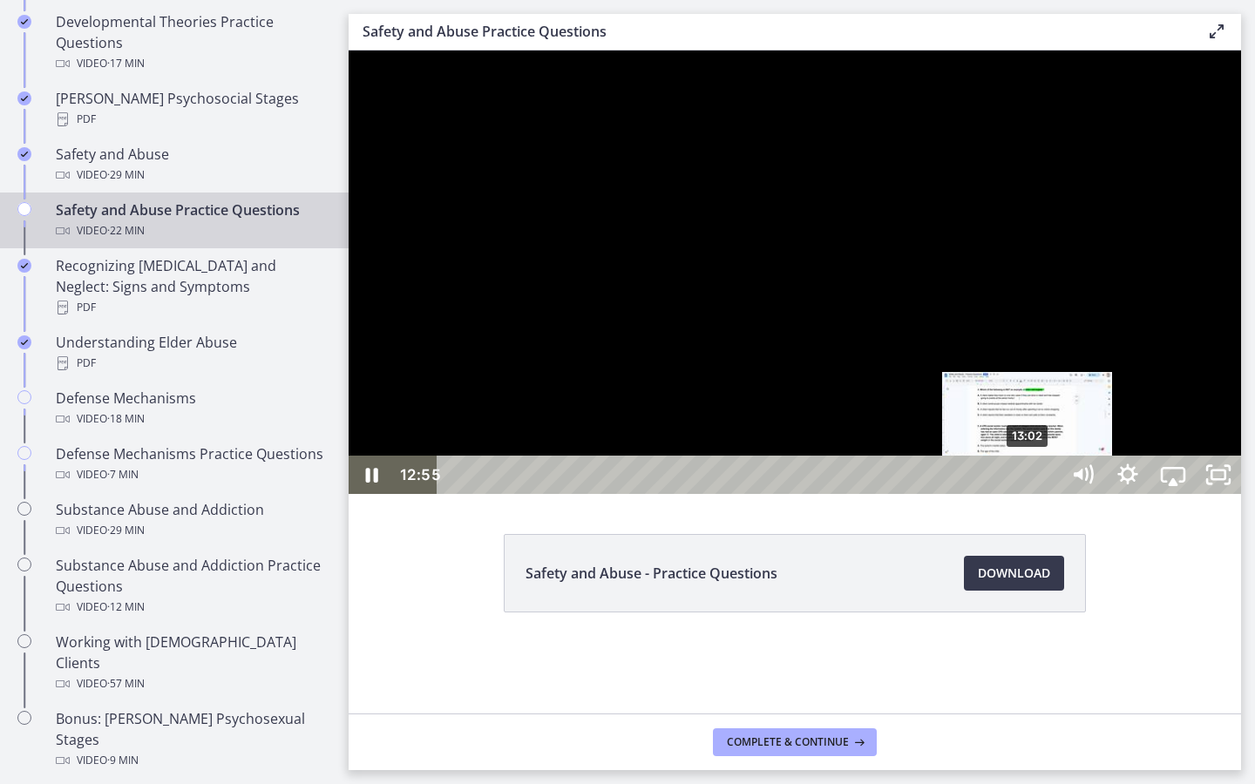
click at [1028, 494] on div "13:02" at bounding box center [751, 475] width 594 height 38
click at [1038, 494] on div "13:15" at bounding box center [751, 475] width 594 height 38
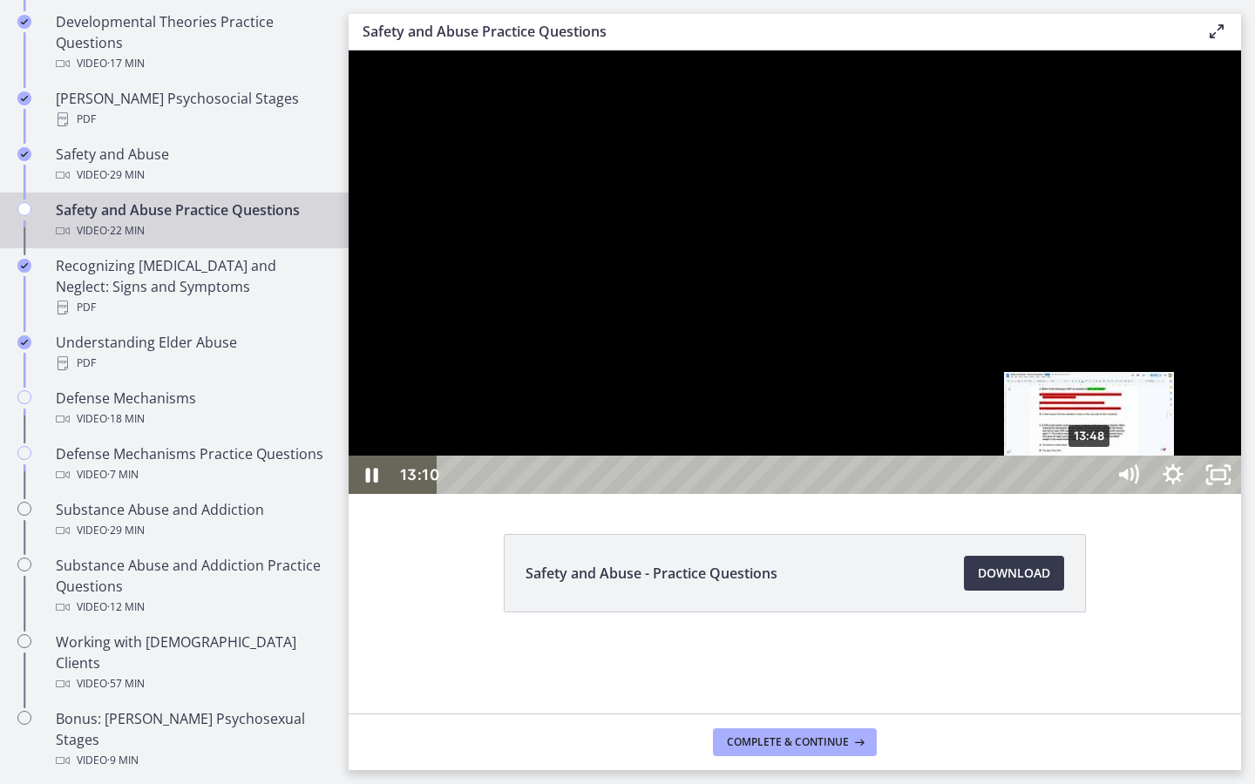
click at [1061, 494] on div "13:48" at bounding box center [774, 475] width 640 height 38
click at [1080, 494] on div "13:34" at bounding box center [774, 475] width 640 height 38
click at [1085, 482] on div "Playbar" at bounding box center [1079, 475] width 13 height 13
click at [1093, 494] on div "13:53" at bounding box center [774, 475] width 640 height 38
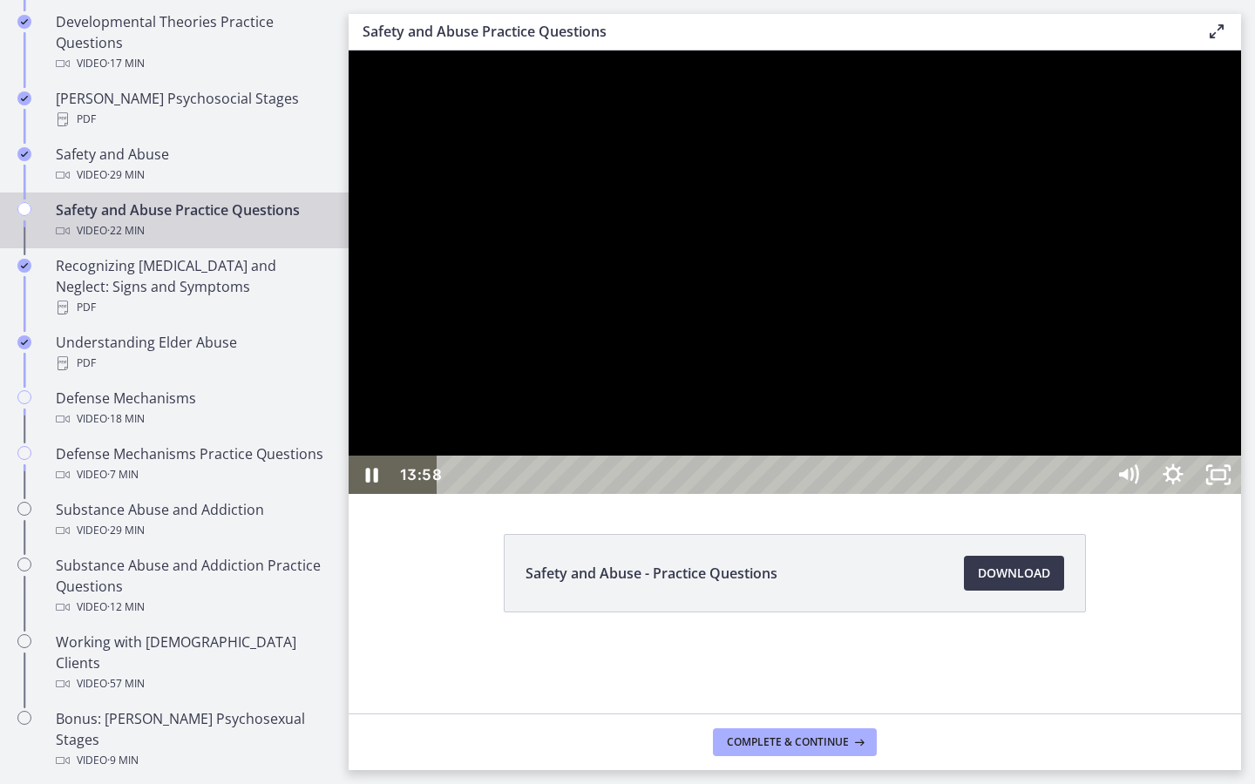
click at [1017, 494] on div at bounding box center [795, 272] width 892 height 443
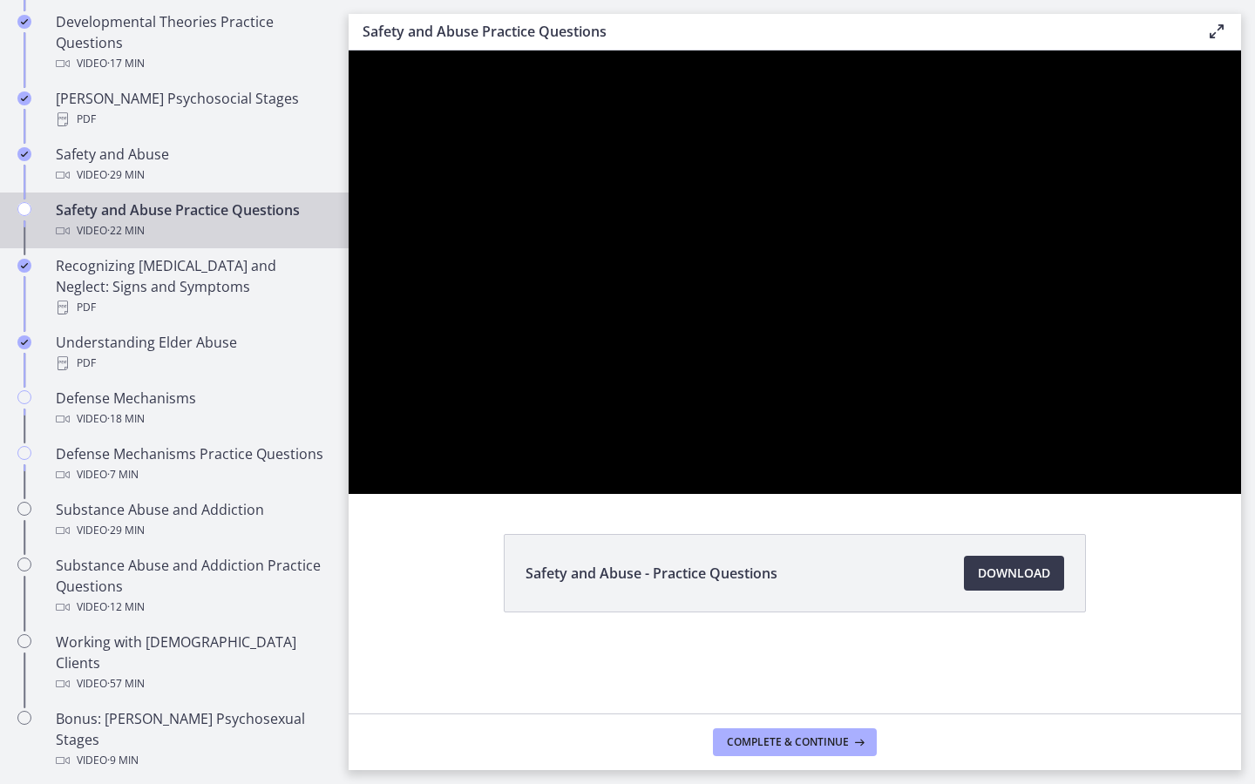
click at [349, 51] on button "Play Video: ctrtam1d06jc72h4rbsg.mp4" at bounding box center [349, 51] width 1 height 1
click at [349, 51] on button "Pause: ctrtam1d06jc72h4rbsg.mp4" at bounding box center [349, 51] width 1 height 1
click at [349, 51] on button "Play Video: ctrtam1d06jc72h4rbsg.mp4" at bounding box center [349, 51] width 1 height 1
click at [349, 51] on button "Pause: ctrtam1d06jc72h4rbsg.mp4" at bounding box center [349, 51] width 1 height 1
click at [349, 51] on button "Play Video: ctrtam1d06jc72h4rbsg.mp4" at bounding box center [349, 51] width 1 height 1
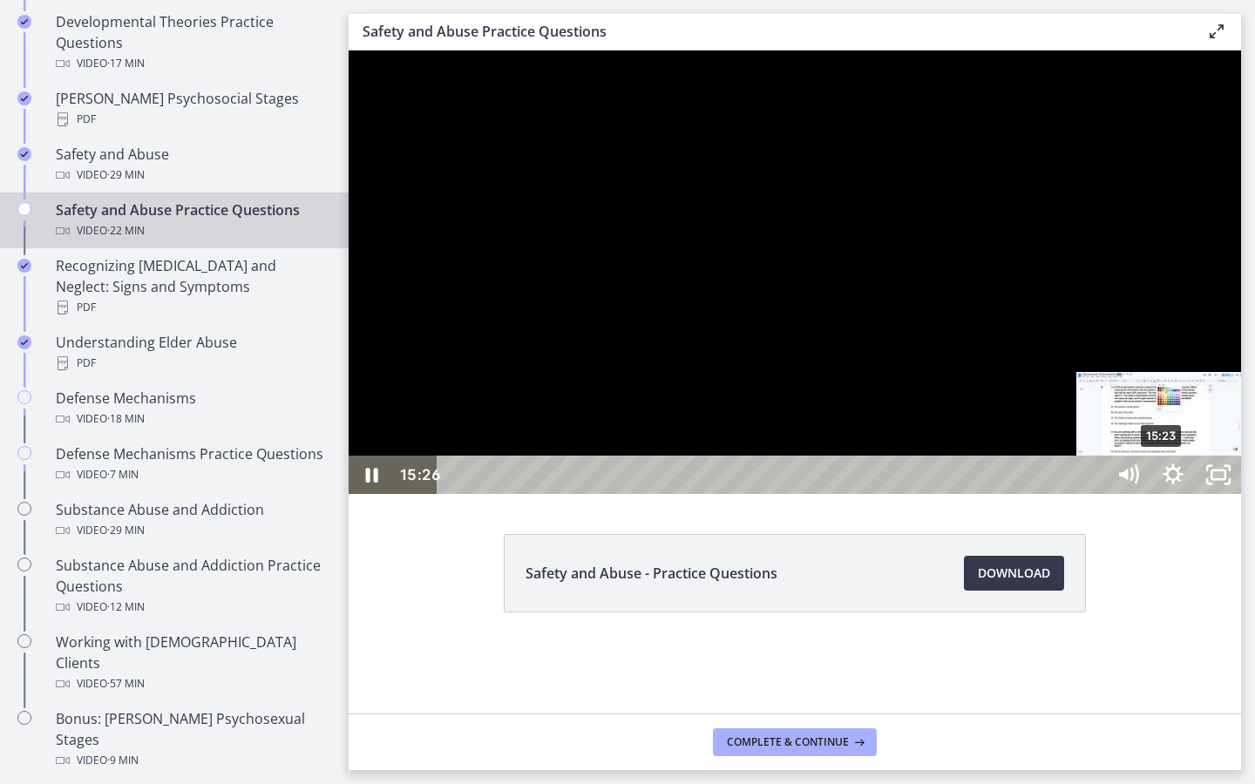
click at [1163, 482] on div "Playbar" at bounding box center [1163, 475] width 13 height 13
click at [1093, 494] on div "15:32" at bounding box center [774, 475] width 640 height 38
click at [1093, 494] on div "15:41" at bounding box center [774, 475] width 640 height 38
click at [1093, 494] on div "15:51" at bounding box center [774, 475] width 640 height 38
click at [1093, 494] on div "16:05" at bounding box center [774, 475] width 640 height 38
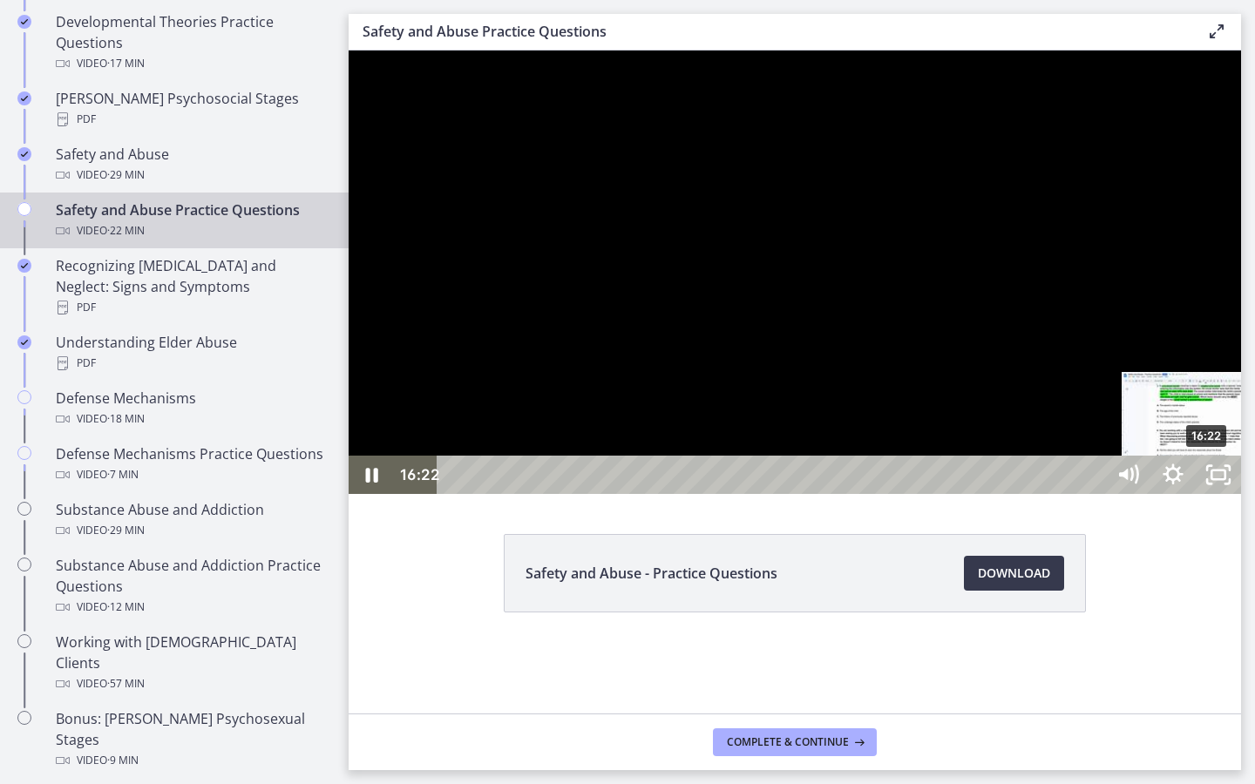
click at [1093, 494] on div "16:22" at bounding box center [774, 475] width 640 height 38
click at [1093, 494] on div "16:34" at bounding box center [774, 475] width 640 height 38
click at [1093, 494] on div "16:44" at bounding box center [774, 475] width 640 height 38
click at [1093, 494] on div "17:00" at bounding box center [774, 475] width 640 height 38
click at [1093, 494] on div "17:11" at bounding box center [774, 475] width 640 height 38
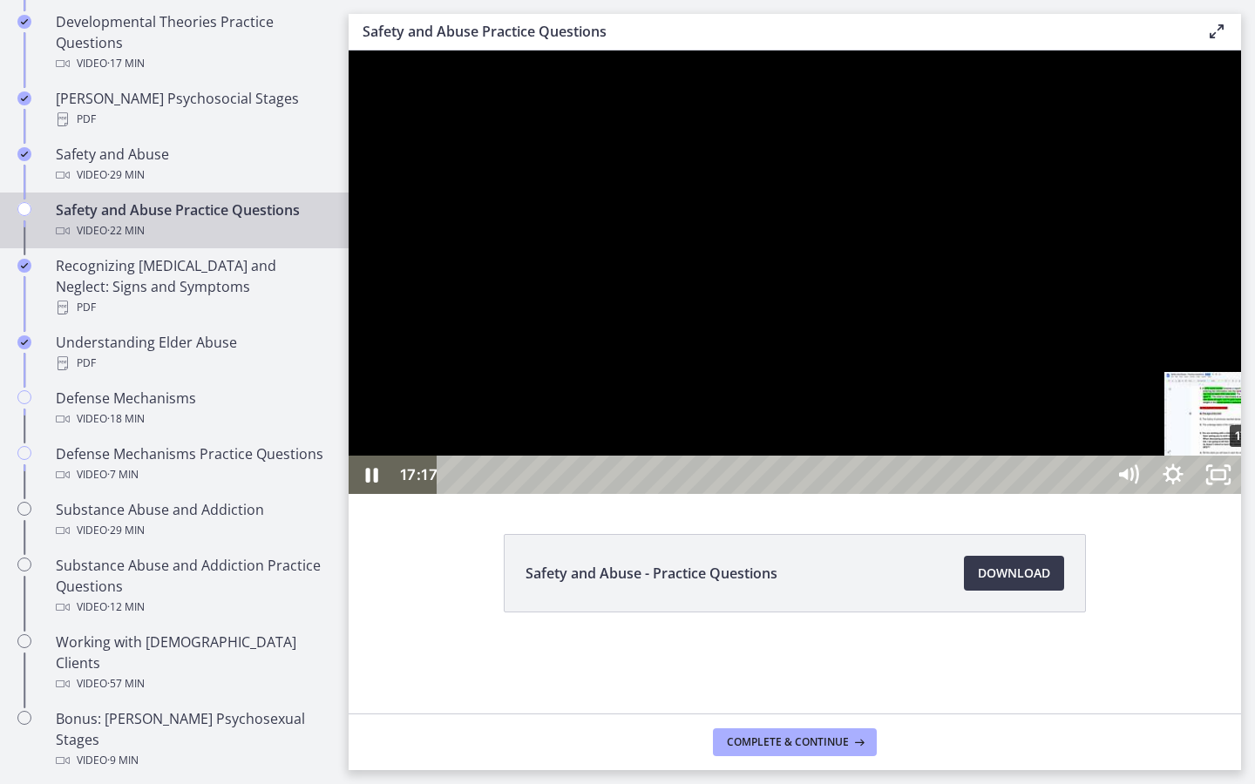
click at [1251, 482] on div "Playbar" at bounding box center [1248, 475] width 13 height 13
click at [1093, 494] on div "17:29" at bounding box center [774, 475] width 640 height 38
click at [1093, 494] on div "17:47" at bounding box center [774, 475] width 640 height 38
click at [1254, 482] on div "Playbar" at bounding box center [1277, 475] width 13 height 13
click at [1093, 494] on div "18:12" at bounding box center [774, 475] width 640 height 38
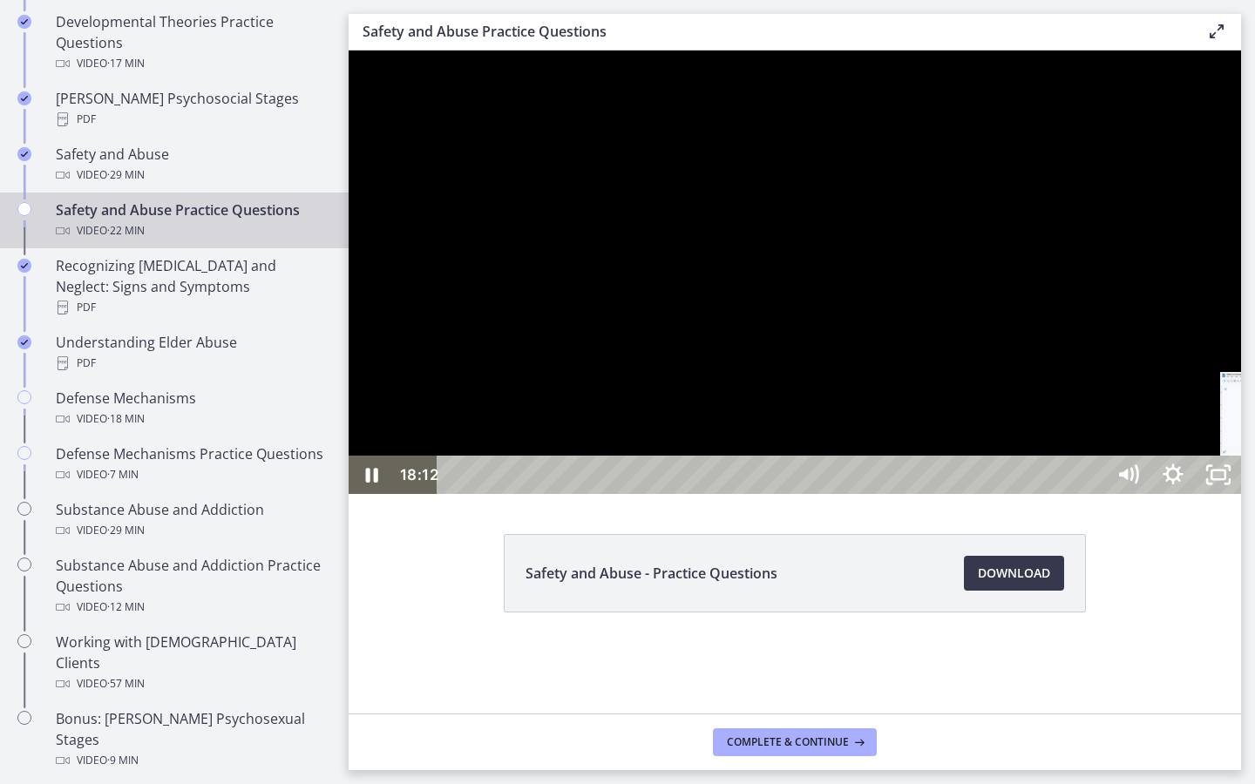
click at [1093, 494] on div "18:30" at bounding box center [774, 475] width 640 height 38
click at [1175, 464] on div at bounding box center [795, 272] width 892 height 443
click at [1201, 374] on div at bounding box center [795, 272] width 892 height 443
click at [1093, 494] on div "19:29" at bounding box center [774, 475] width 640 height 38
click at [1093, 494] on div "19:54" at bounding box center [774, 475] width 640 height 38
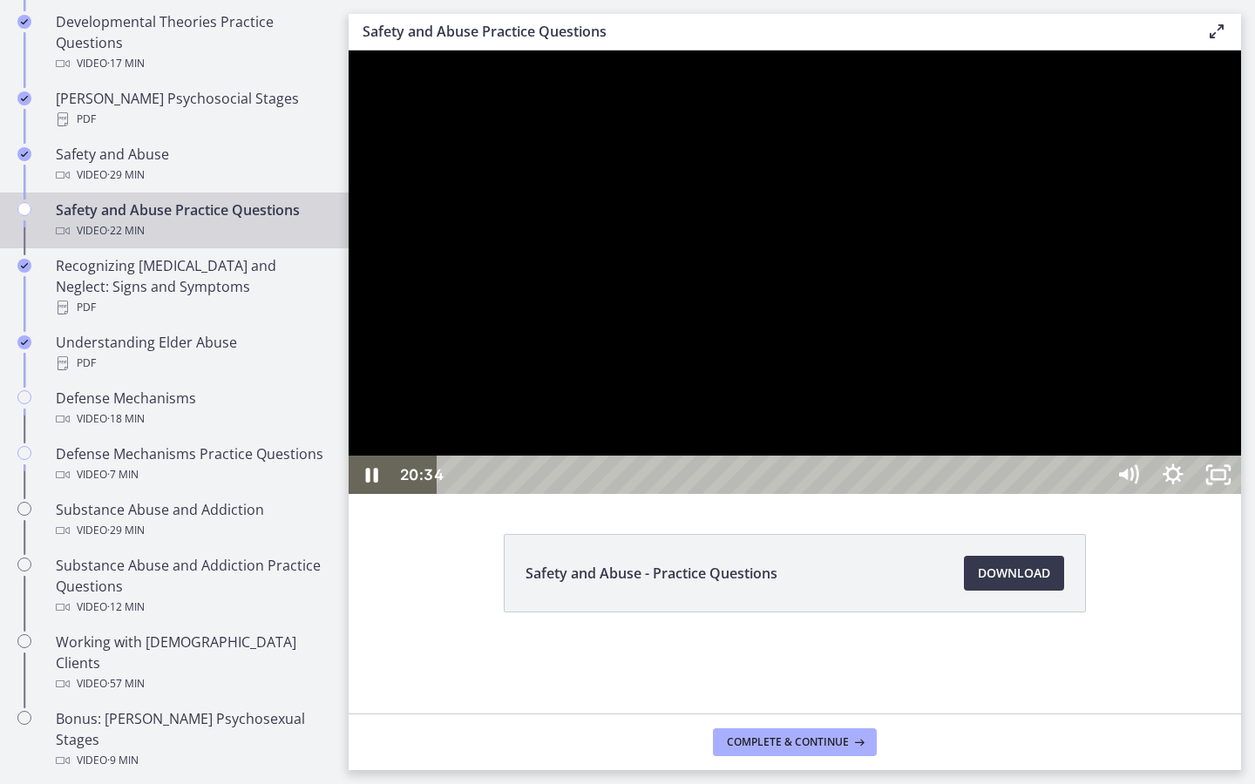
click at [1093, 494] on div "20:34" at bounding box center [774, 475] width 640 height 38
click at [1093, 494] on div "20:51" at bounding box center [774, 475] width 640 height 38
click at [1241, 494] on div "21:44 21:44" at bounding box center [795, 475] width 892 height 38
click at [1245, 498] on icon "Unfullscreen" at bounding box center [1218, 475] width 54 height 46
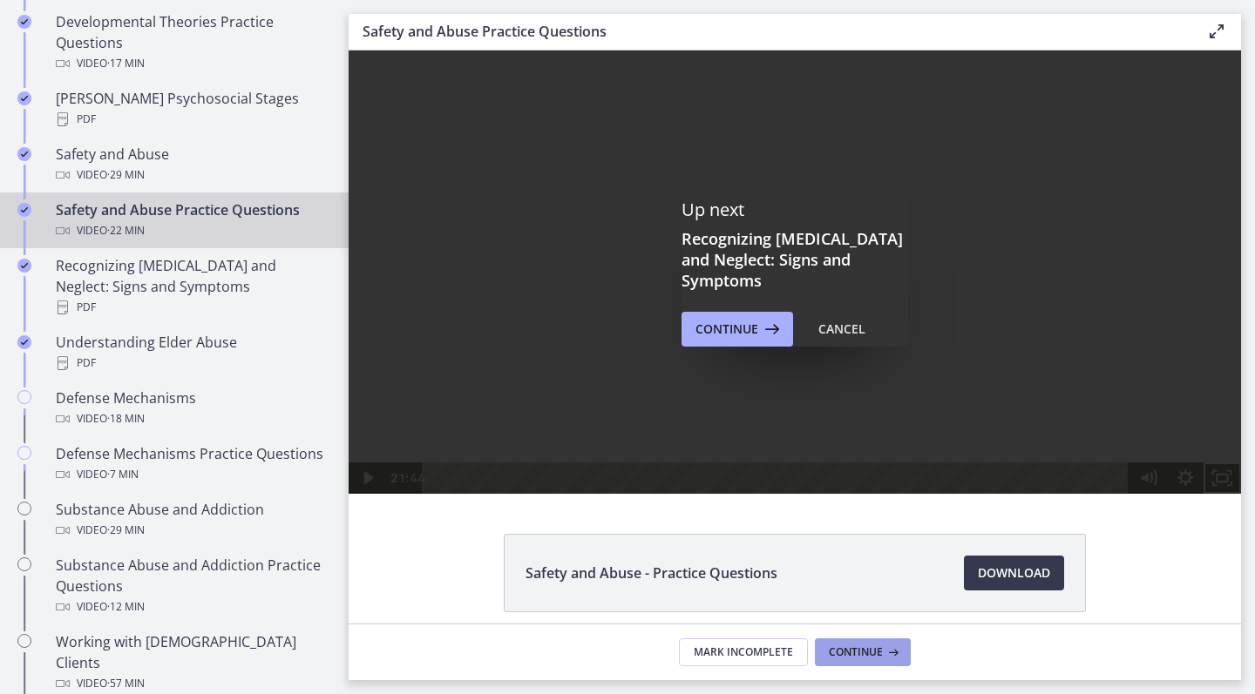
click at [878, 654] on span "Continue" at bounding box center [856, 653] width 54 height 14
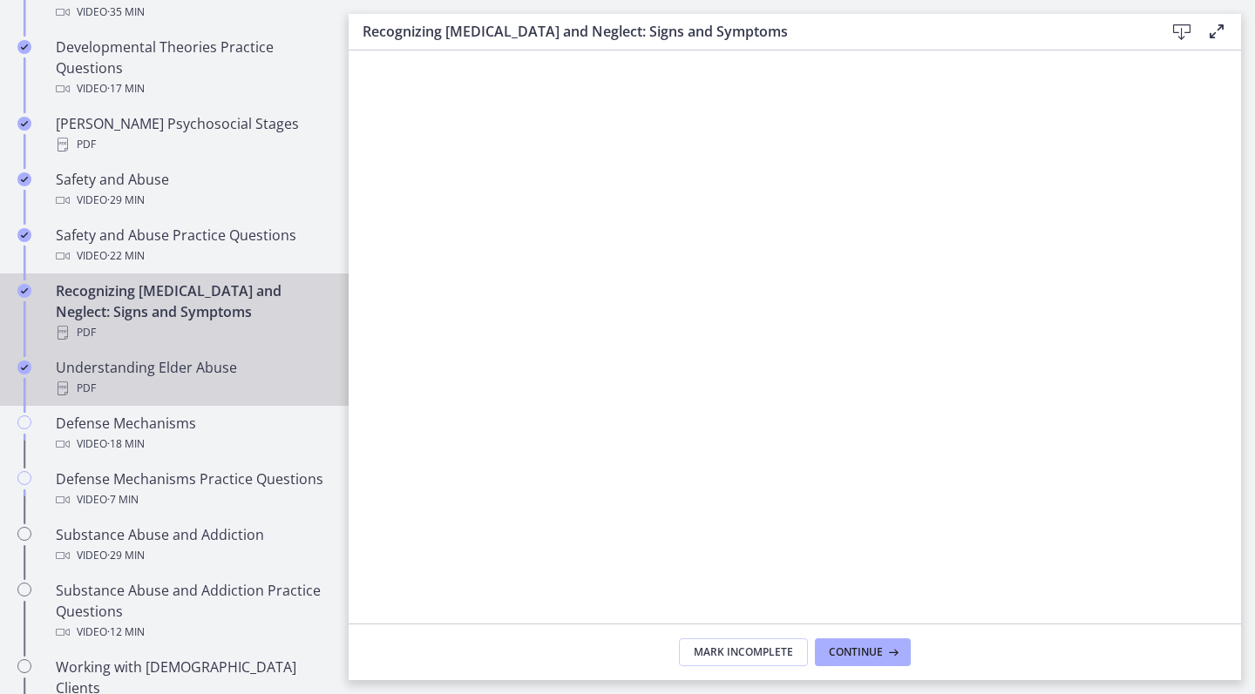
scroll to position [691, 0]
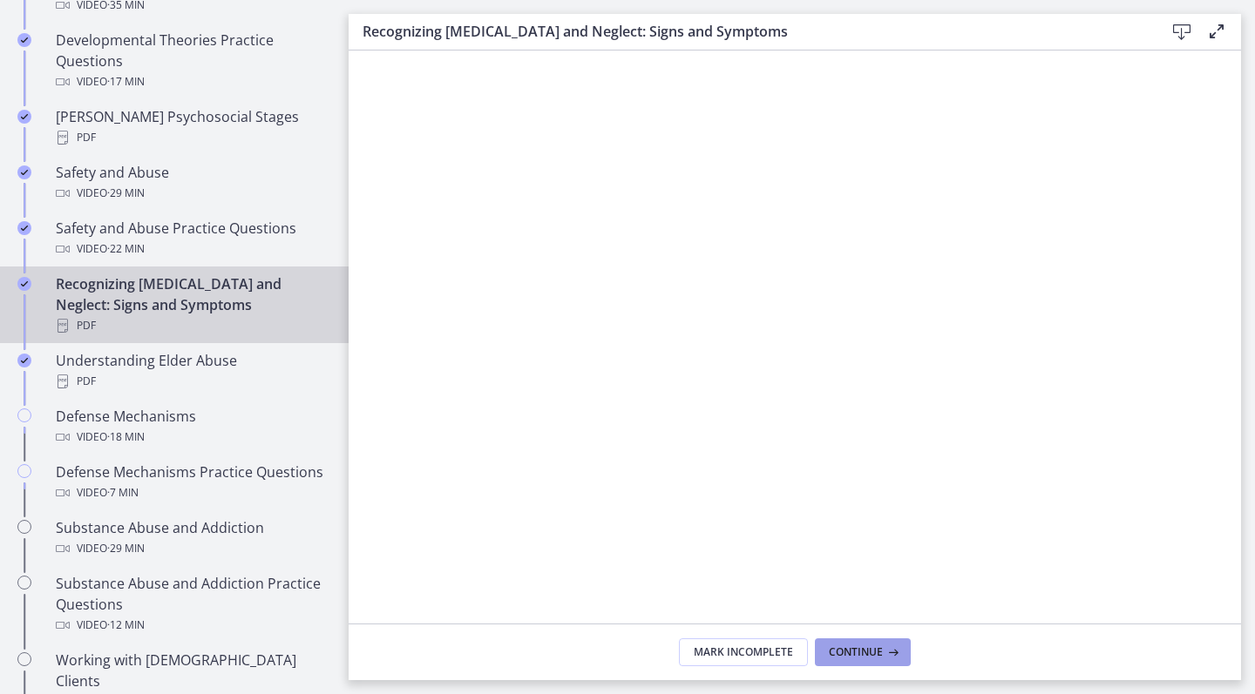
click at [865, 650] on span "Continue" at bounding box center [856, 653] width 54 height 14
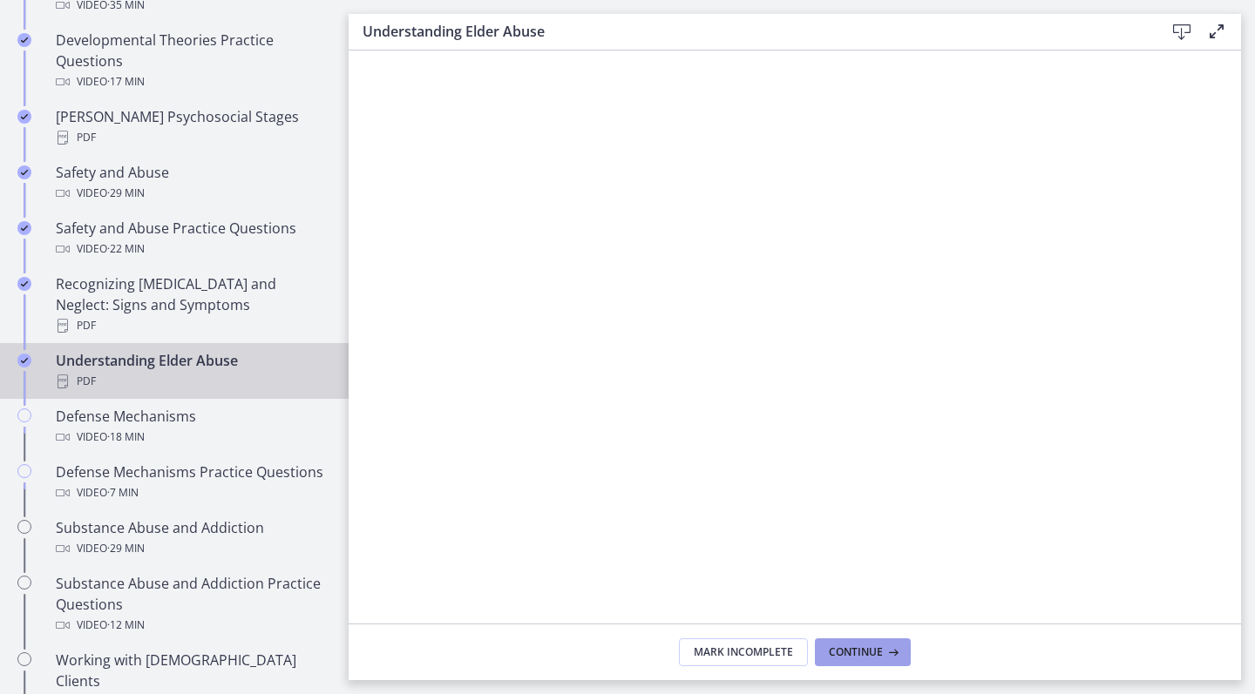
click at [865, 650] on span "Continue" at bounding box center [856, 653] width 54 height 14
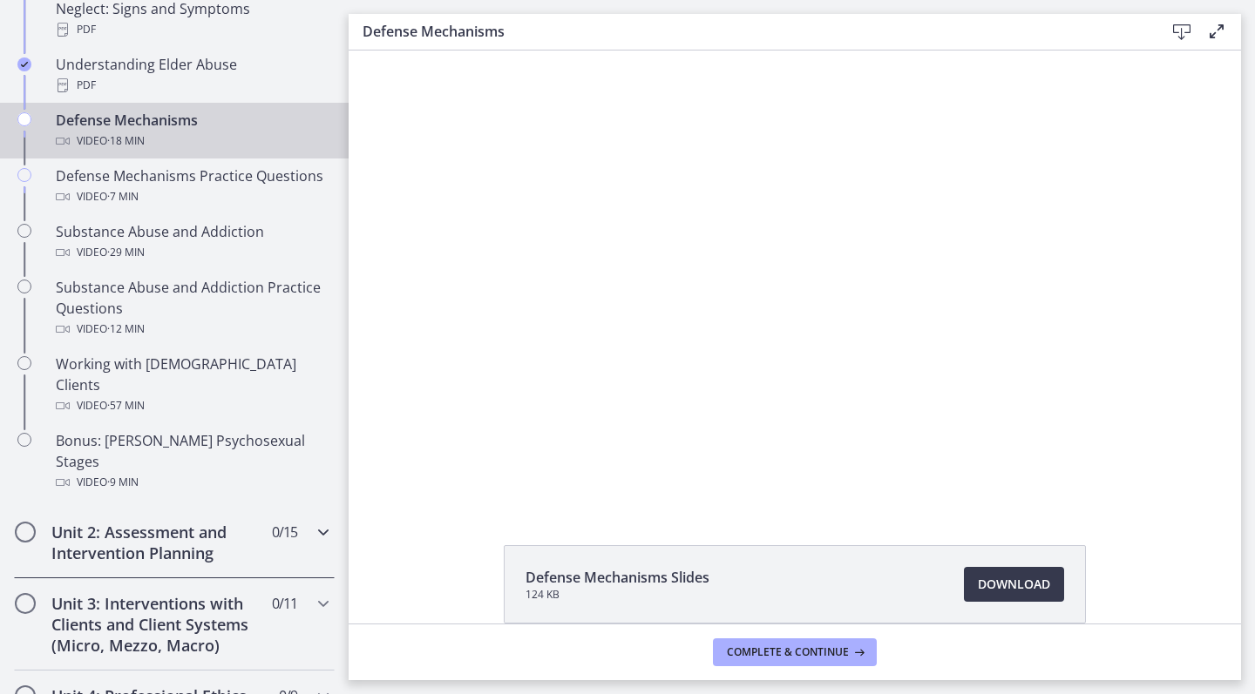
scroll to position [988, 0]
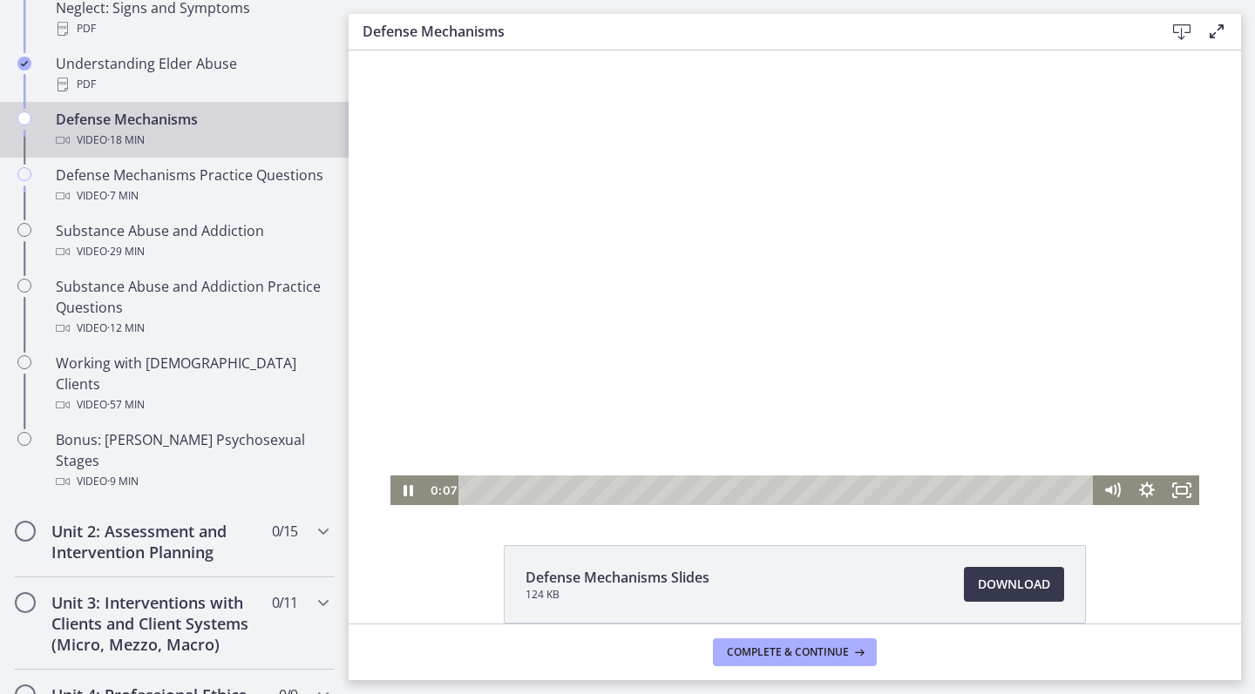
click at [729, 316] on div at bounding box center [794, 278] width 809 height 455
